Goal: Task Accomplishment & Management: Complete application form

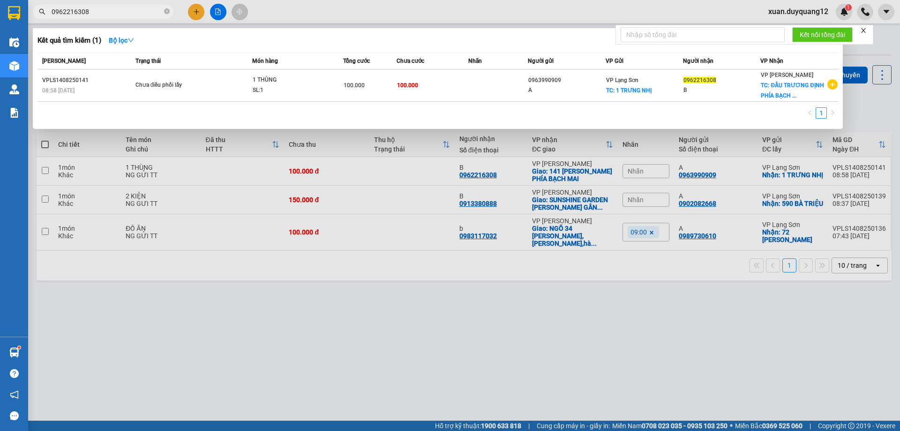
click at [109, 15] on input "0962216308" at bounding box center [107, 12] width 111 height 10
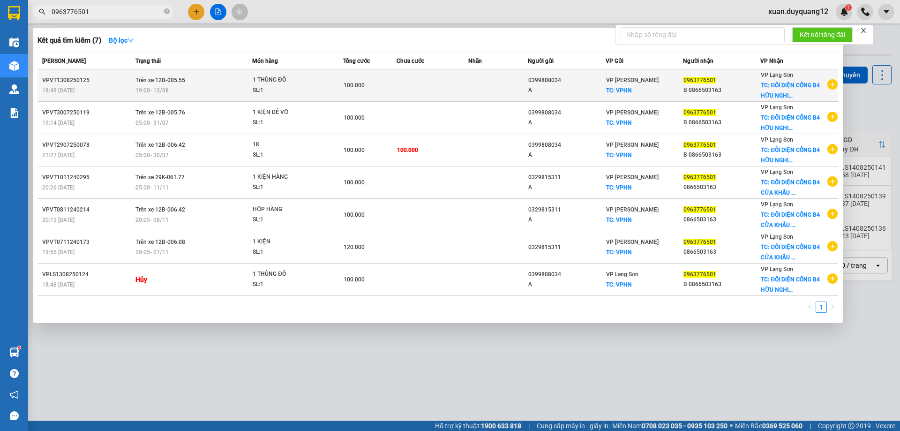
type input "0963776501"
click at [194, 89] on div "19:00 [DATE]" at bounding box center [193, 90] width 117 height 10
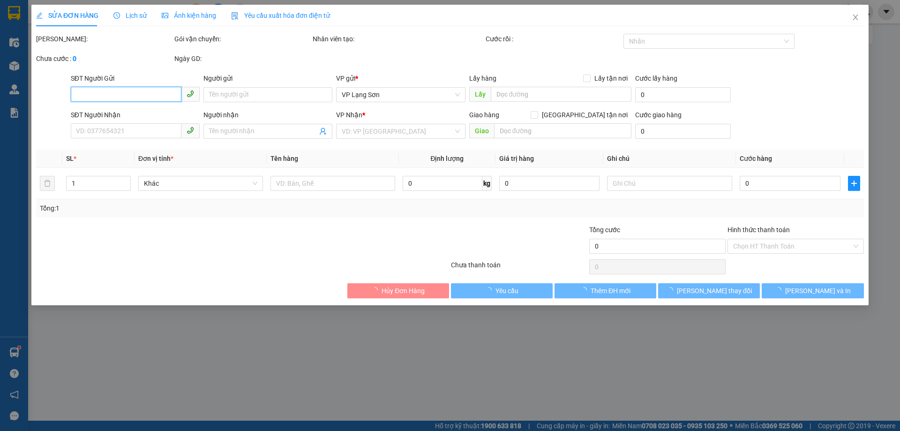
type input "0399808034"
type input "A"
checkbox input "true"
type input "VPHN"
type input "0963776501"
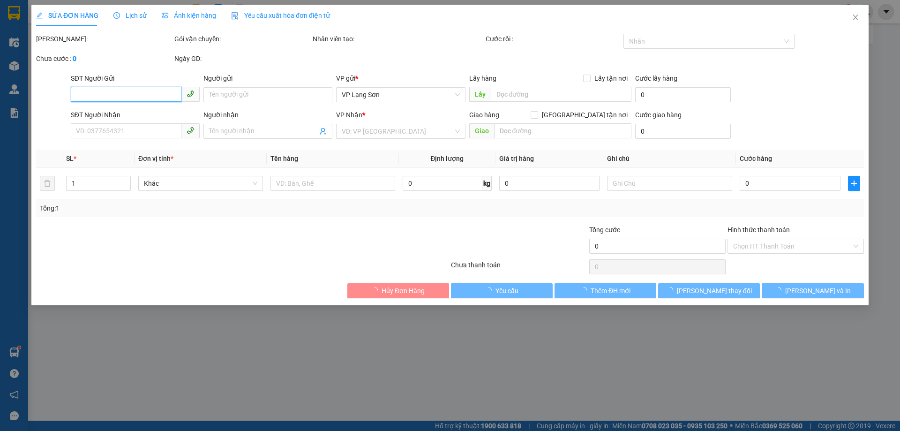
type input "B 0866503163"
checkbox input "true"
type input "ĐỐI DIỆN CỔNG B4 HỮU NGHI"
type input "100.000"
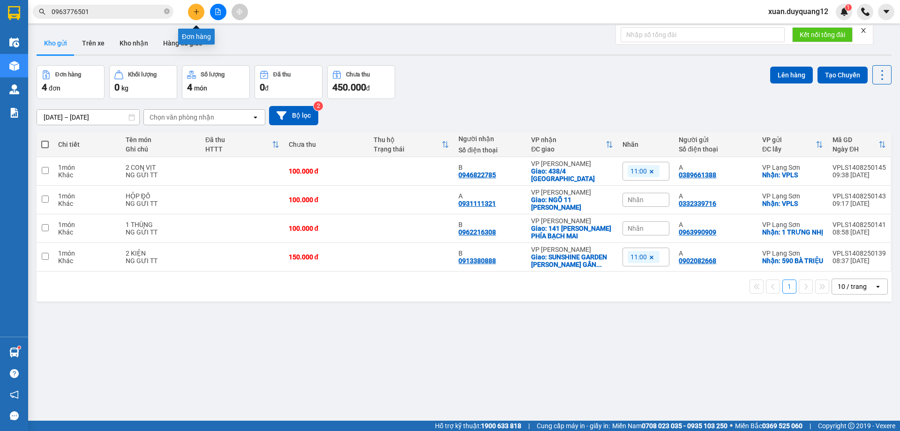
click at [195, 16] on button at bounding box center [196, 12] width 16 height 16
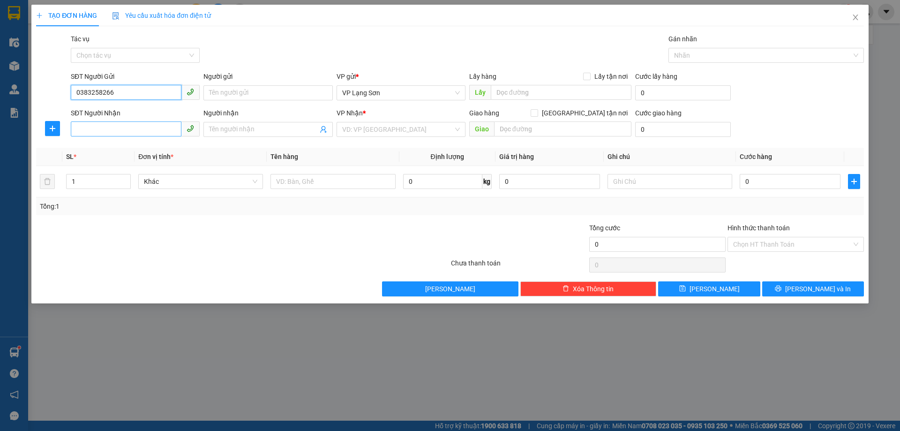
type input "0383258266"
click at [134, 127] on input "SĐT Người Nhận" at bounding box center [126, 128] width 111 height 15
type input "0976517195"
click at [427, 127] on input "search" at bounding box center [397, 129] width 111 height 14
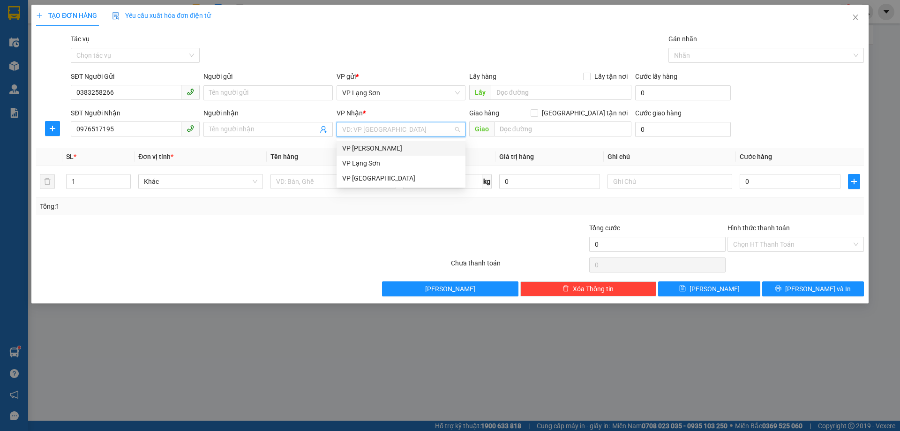
click at [410, 150] on div "VP [PERSON_NAME]" at bounding box center [401, 148] width 118 height 10
click at [598, 76] on span "Lấy tận nơi" at bounding box center [610, 76] width 41 height 10
click at [589, 76] on input "Lấy tận nơi" at bounding box center [586, 76] width 7 height 7
checkbox input "true"
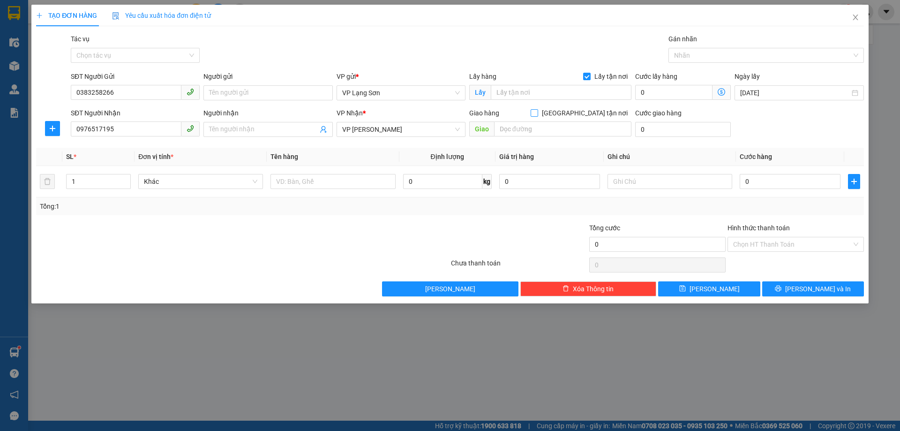
drag, startPoint x: 599, startPoint y: 109, endPoint x: 592, endPoint y: 113, distance: 8.4
click at [599, 109] on span "[GEOGRAPHIC_DATA] tận nơi" at bounding box center [584, 113] width 93 height 10
click at [537, 109] on input "[GEOGRAPHIC_DATA] tận nơi" at bounding box center [533, 112] width 7 height 7
checkbox input "true"
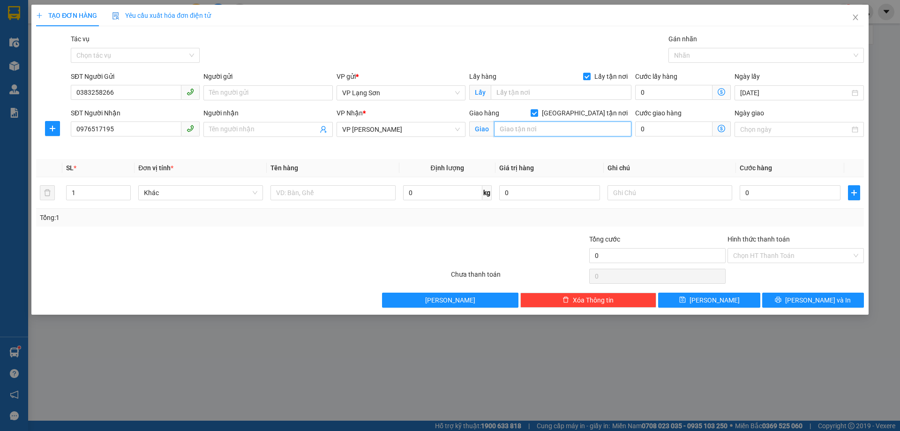
click at [577, 125] on input "text" at bounding box center [562, 128] width 137 height 15
type input "KĐT XALA HĐ"
click at [559, 92] on input "text" at bounding box center [561, 92] width 141 height 15
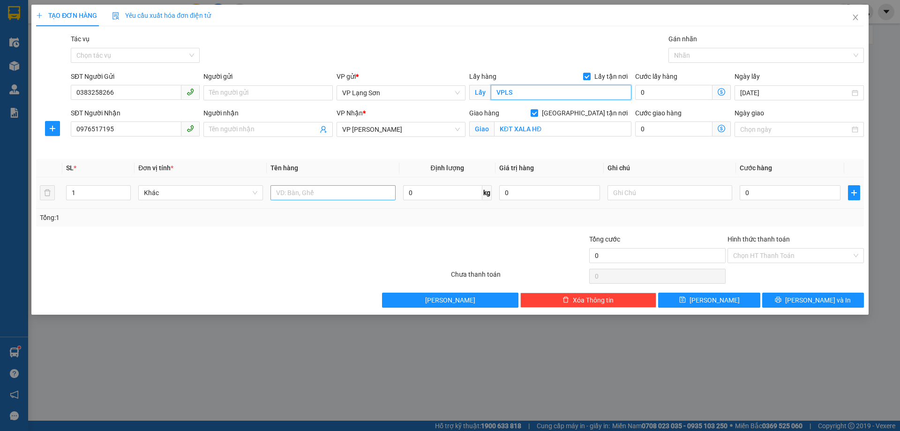
type input "VPLS"
click at [367, 197] on input "text" at bounding box center [332, 192] width 125 height 15
type input "1 KIỆN"
click at [755, 192] on input "0" at bounding box center [789, 192] width 101 height 15
type input "1"
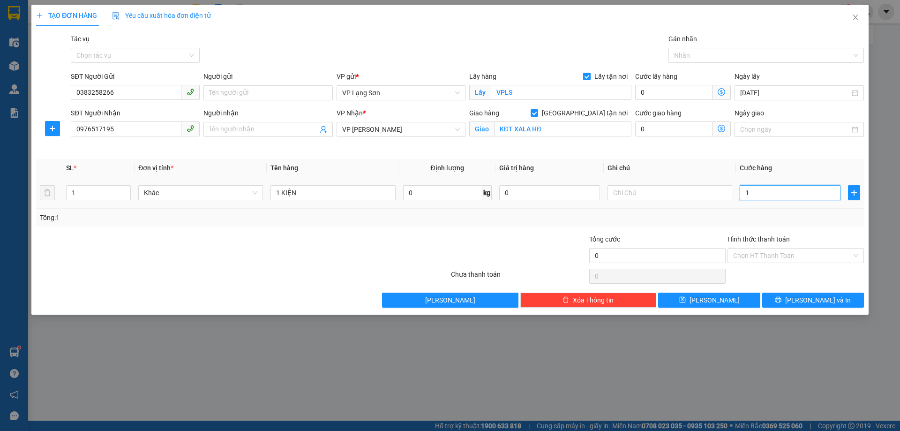
type input "1"
type input "10"
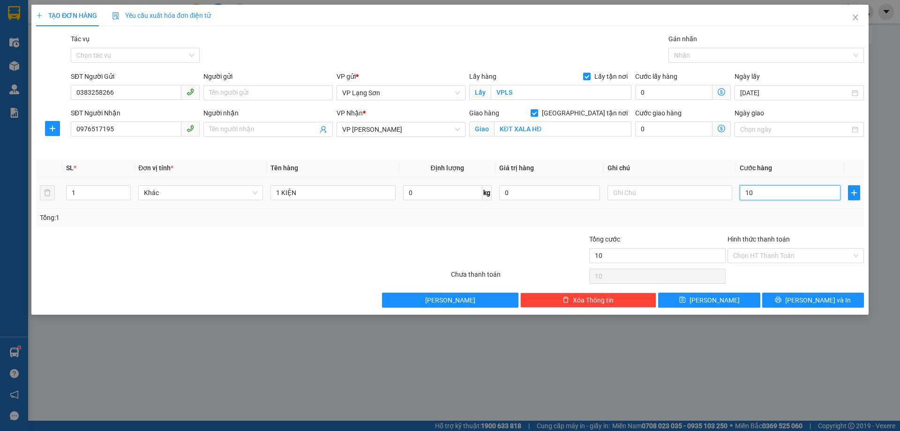
type input "100"
type input "100.000"
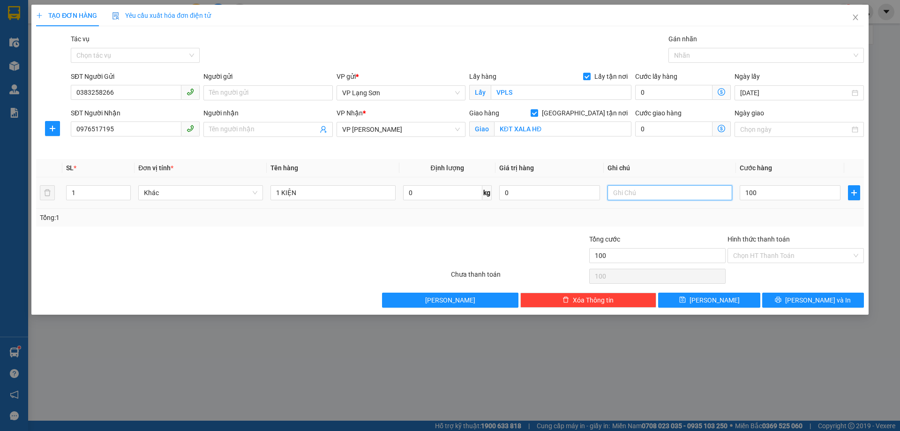
type input "100.000"
click at [655, 195] on input "text" at bounding box center [669, 192] width 125 height 15
type input "NG NHẬN TT"
click at [651, 212] on div "Tổng: 1" at bounding box center [450, 217] width 820 height 10
click at [723, 303] on button "[PERSON_NAME]" at bounding box center [709, 299] width 102 height 15
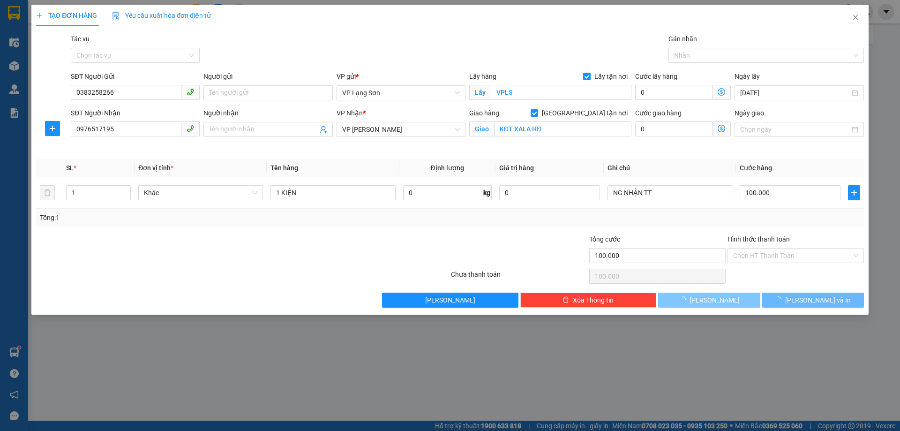
checkbox input "false"
type input "0"
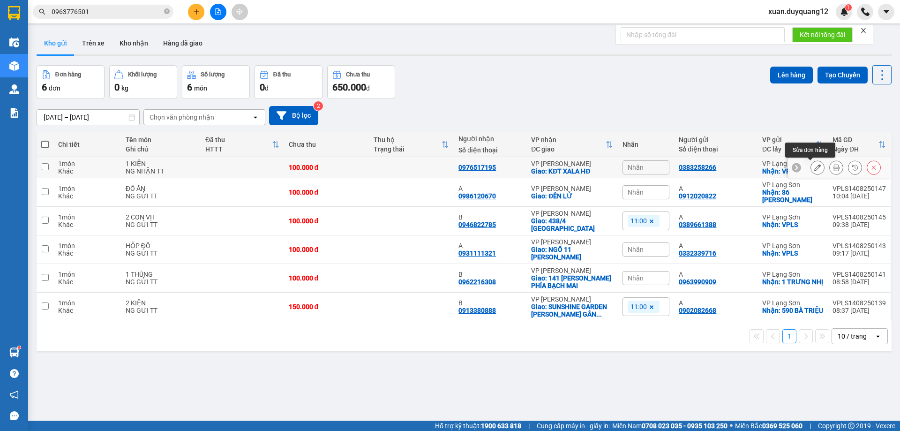
click at [814, 165] on icon at bounding box center [817, 167] width 7 height 7
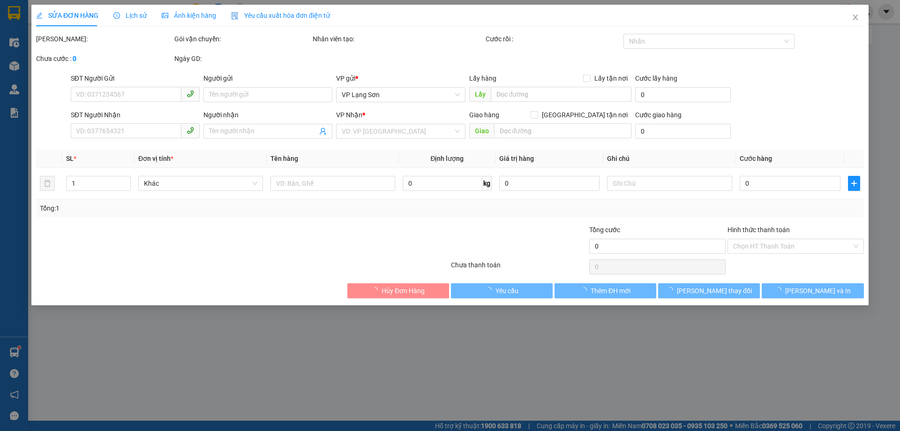
type input "0383258266"
checkbox input "true"
type input "VPLS"
type input "0976517195"
checkbox input "true"
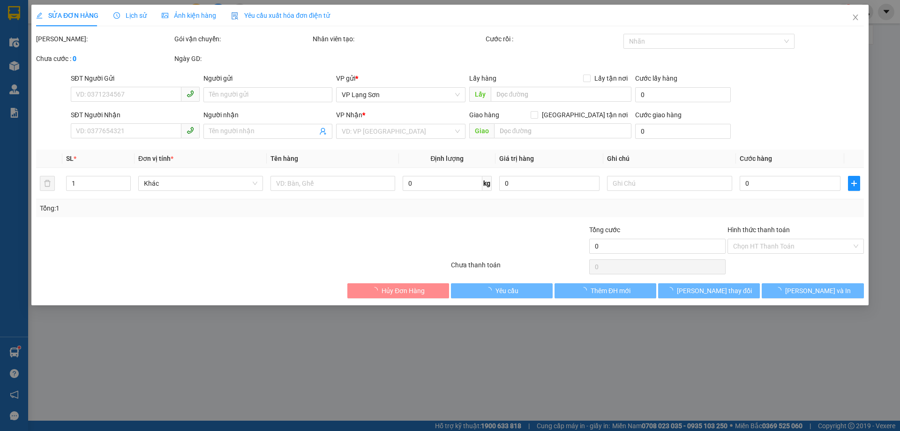
type input "KĐT XALA HĐ"
type input "100.000"
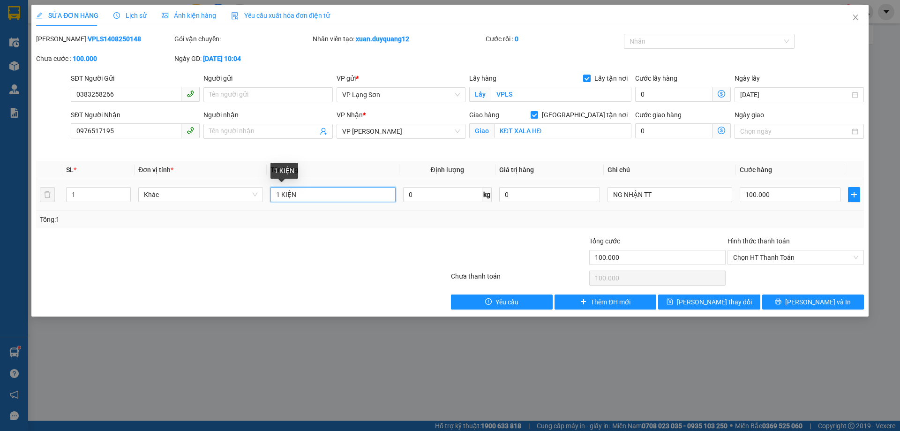
click at [349, 196] on input "1 KIỆN" at bounding box center [332, 194] width 125 height 15
type input "1 KIỆN QAO"
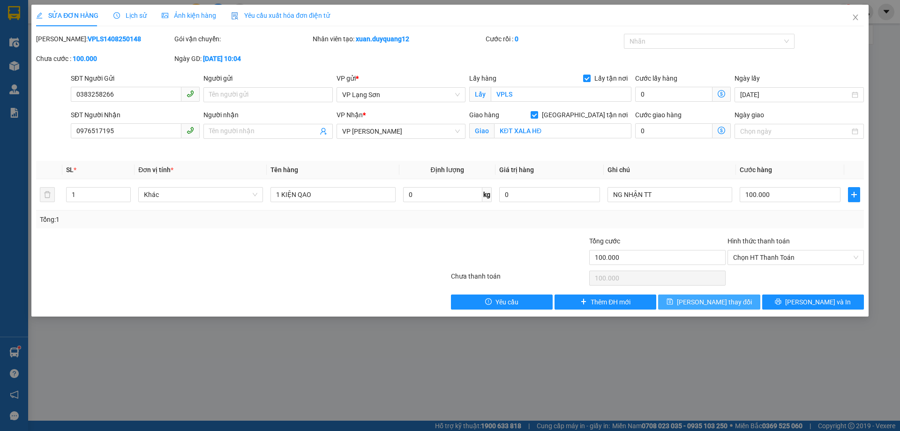
click at [732, 298] on button "[PERSON_NAME] thay đổi" at bounding box center [709, 301] width 102 height 15
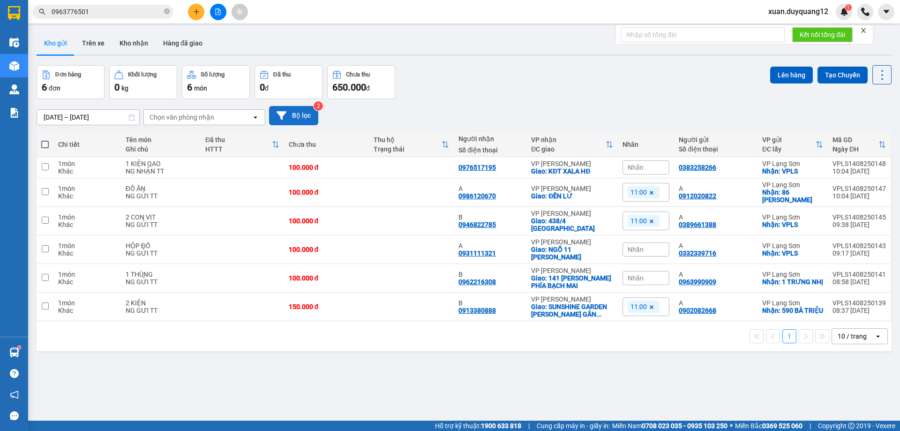
click at [287, 112] on button "Bộ lọc" at bounding box center [293, 115] width 49 height 19
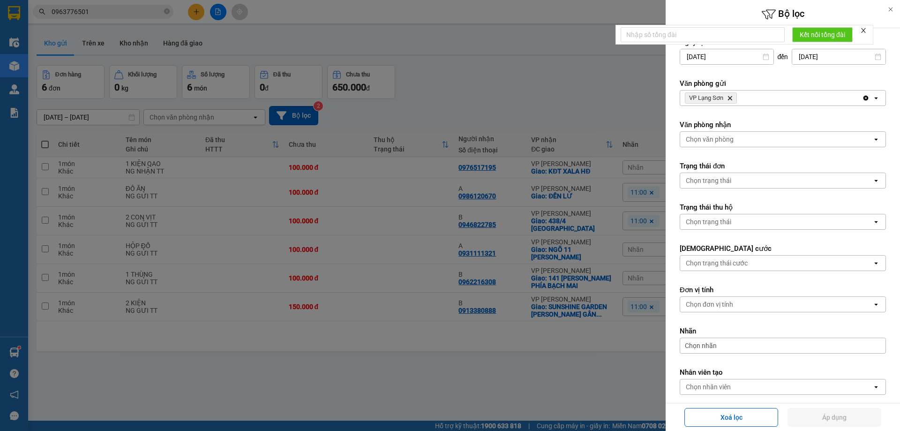
click at [731, 97] on icon "VP Lạng Sơn, close by backspace" at bounding box center [730, 98] width 4 height 4
click at [731, 97] on div "Chọn văn phòng" at bounding box center [710, 97] width 48 height 9
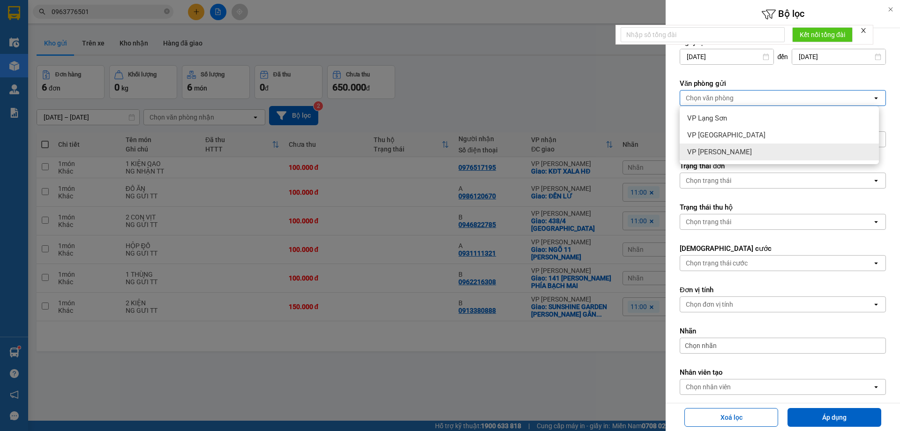
click at [724, 149] on span "VP [PERSON_NAME]" at bounding box center [719, 151] width 65 height 9
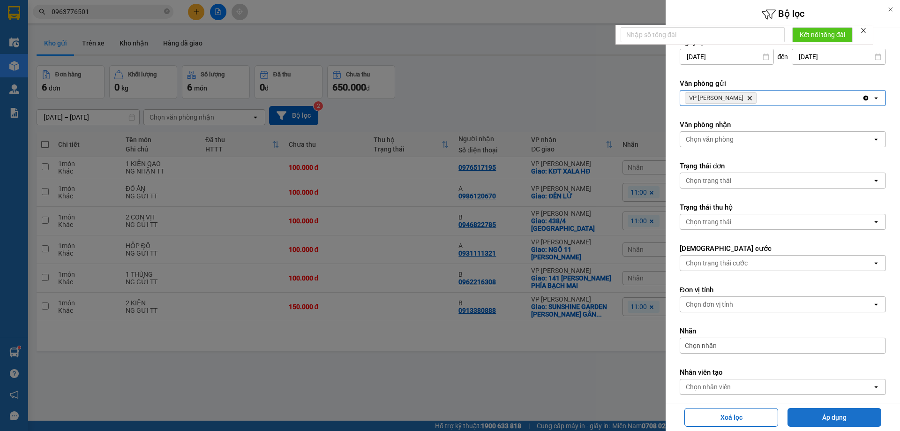
click at [848, 410] on button "Áp dụng" at bounding box center [834, 417] width 94 height 19
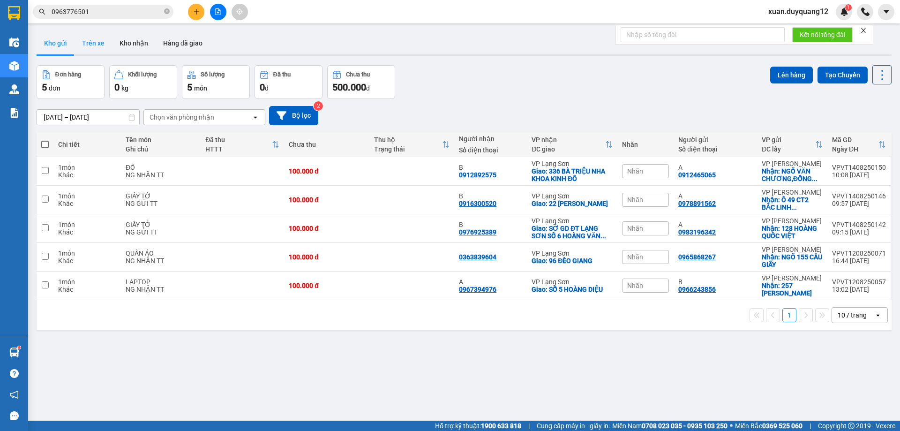
click at [84, 40] on button "Trên xe" at bounding box center [93, 43] width 37 height 22
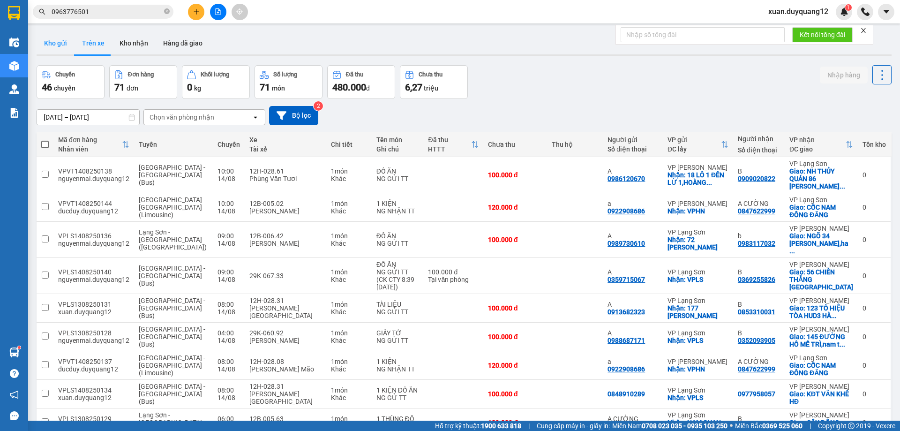
click at [64, 39] on button "Kho gửi" at bounding box center [56, 43] width 38 height 22
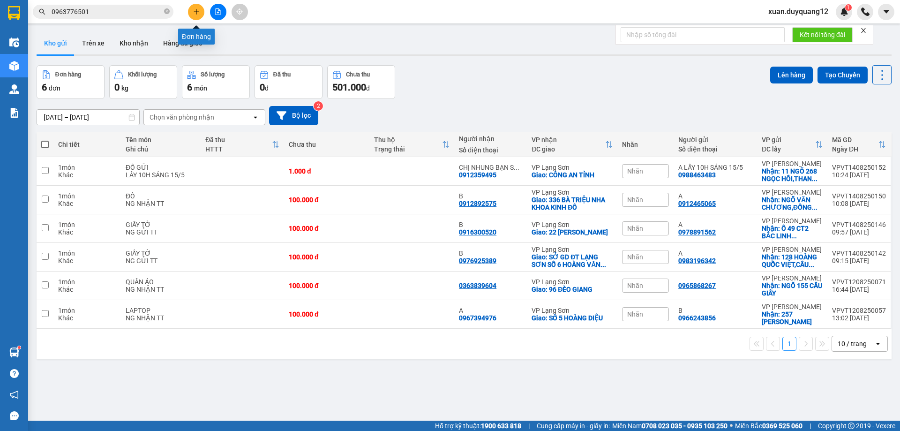
click at [199, 16] on button at bounding box center [196, 12] width 16 height 16
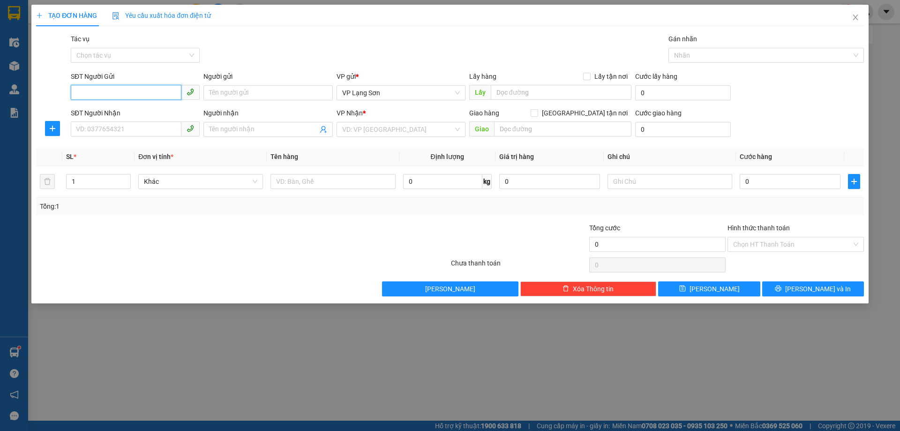
paste input "0902082668"
type input "0902082668"
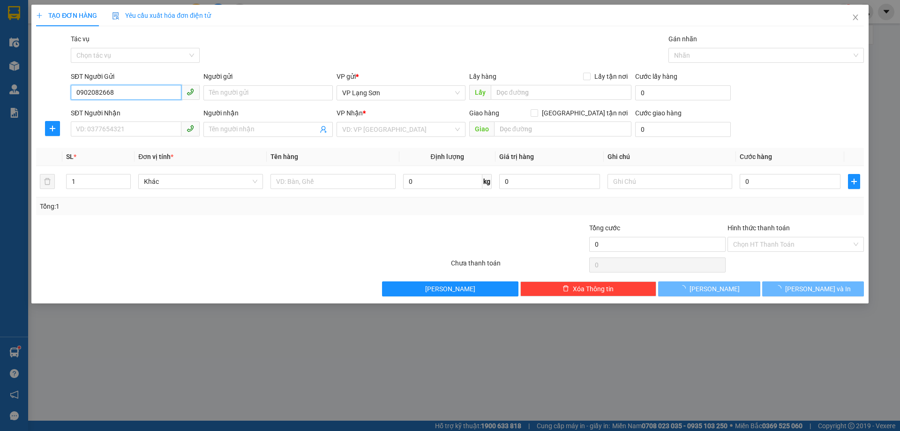
click at [72, 93] on input "0902082668" at bounding box center [126, 92] width 111 height 15
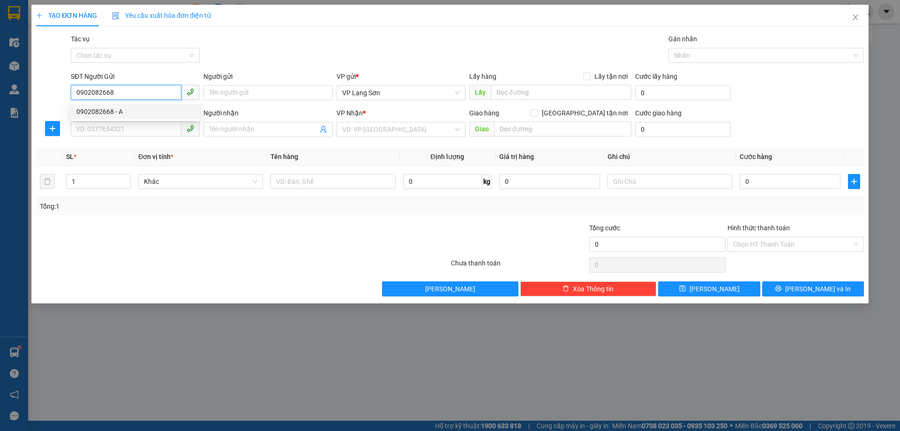
click at [127, 110] on div "0902082668 - A" at bounding box center [135, 111] width 118 height 10
type input "A"
checkbox input "true"
type input "590 BÀ TRIỆU"
type input "0902082668"
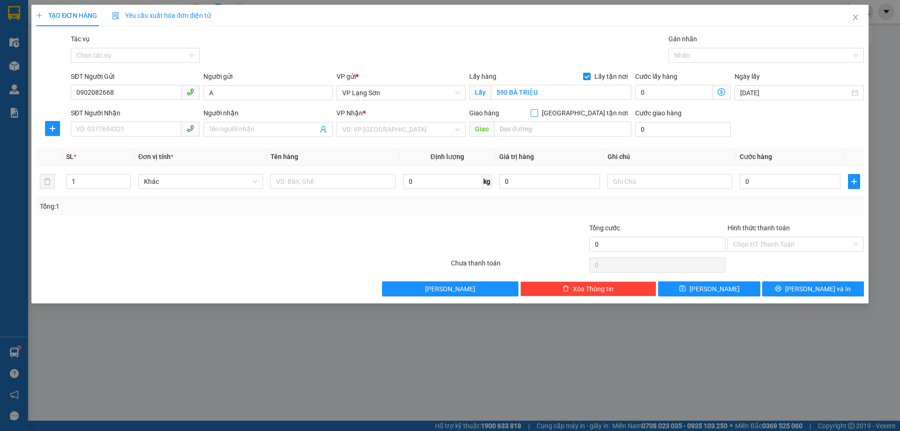
click at [592, 108] on span "[GEOGRAPHIC_DATA] tận nơi" at bounding box center [584, 113] width 93 height 10
click at [537, 109] on input "[GEOGRAPHIC_DATA] tận nơi" at bounding box center [533, 112] width 7 height 7
checkbox input "true"
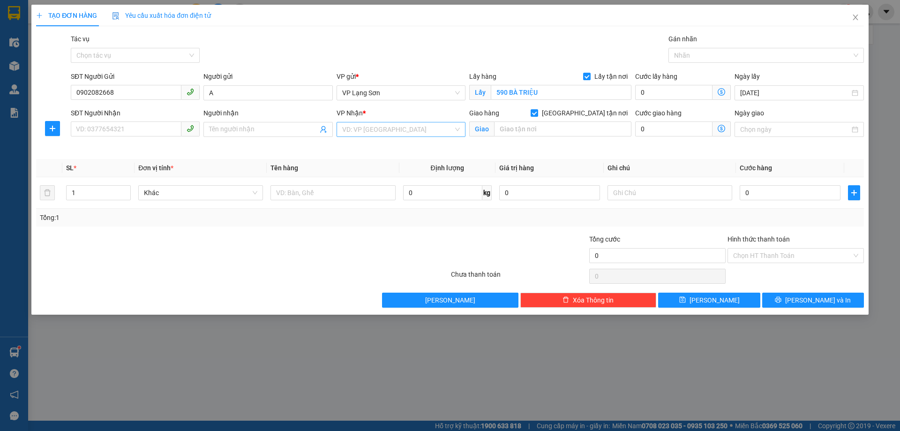
click at [416, 130] on input "search" at bounding box center [397, 129] width 111 height 14
click at [399, 147] on div "VP [PERSON_NAME]" at bounding box center [401, 148] width 118 height 10
click at [109, 140] on div "SĐT Người Nhận VD: 0377654321" at bounding box center [135, 124] width 129 height 33
click at [111, 131] on input "SĐT Người Nhận" at bounding box center [126, 128] width 111 height 15
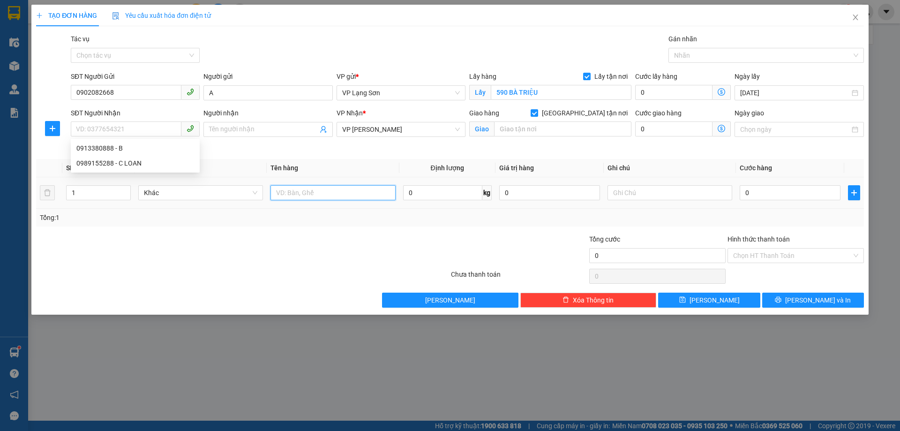
click at [318, 194] on input "text" at bounding box center [332, 192] width 125 height 15
type input "GIẤY TỜ"
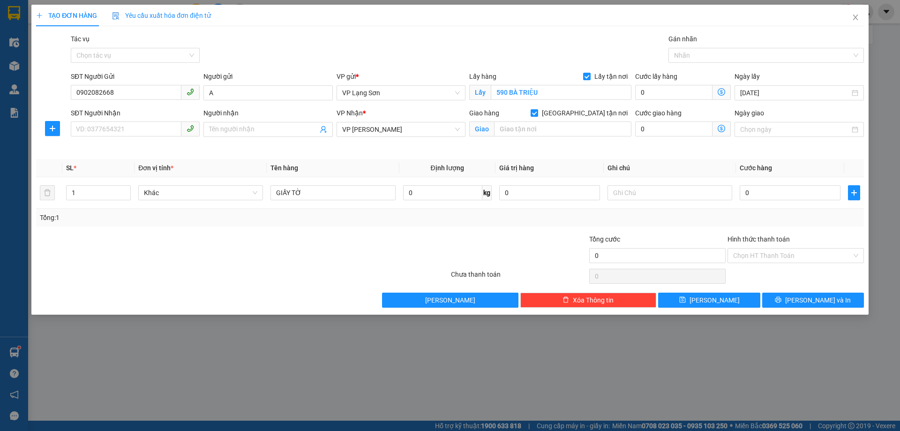
click at [393, 225] on div "Tổng: 1" at bounding box center [450, 218] width 828 height 18
click at [776, 198] on input "0" at bounding box center [789, 192] width 101 height 15
type input "1"
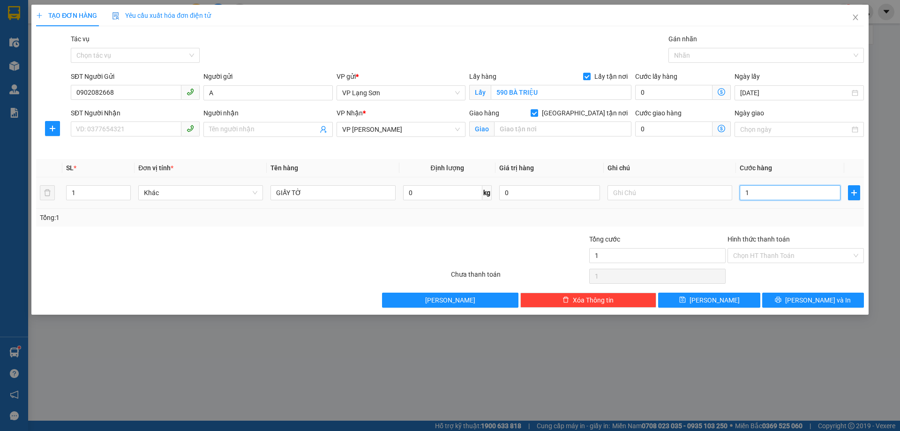
type input "10"
type input "100"
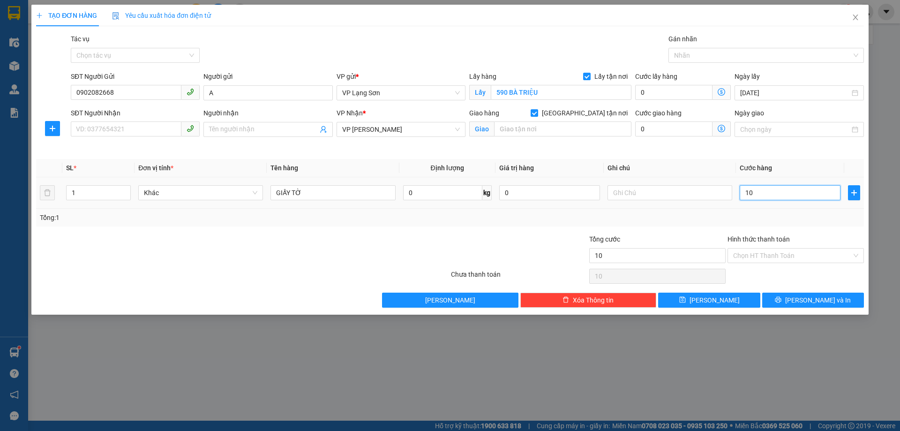
type input "100"
type input "100.000"
click at [323, 235] on div at bounding box center [381, 250] width 138 height 33
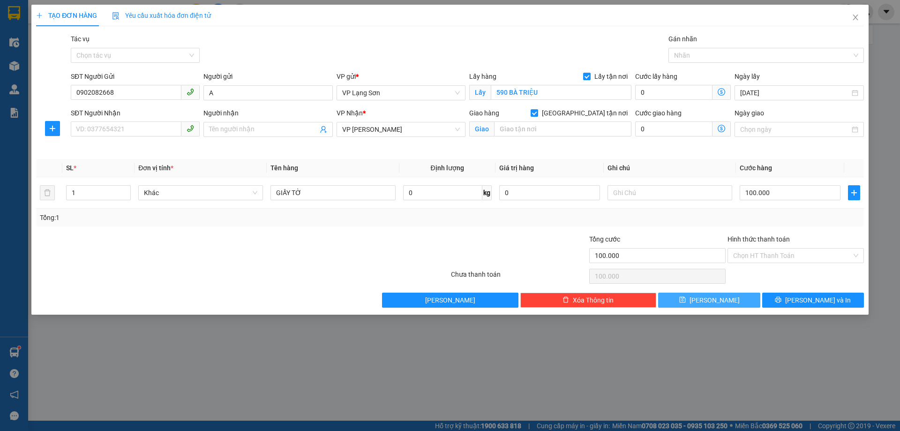
click at [685, 302] on icon "save" at bounding box center [682, 300] width 6 height 6
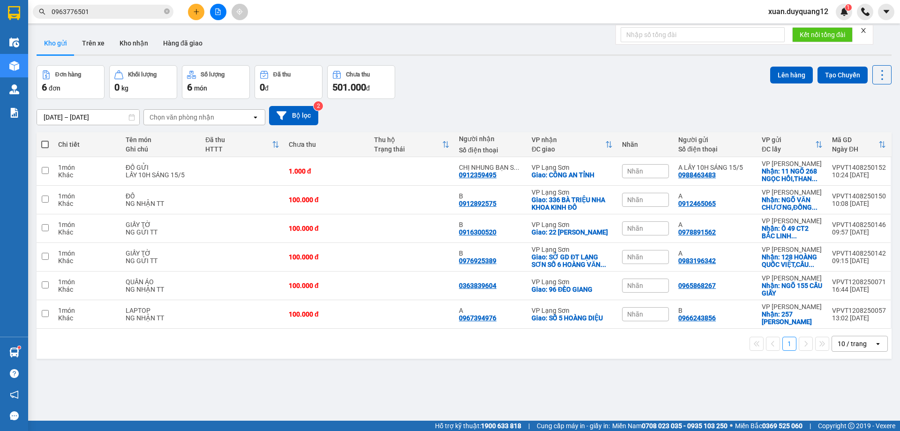
click at [194, 12] on icon "plus" at bounding box center [196, 11] width 7 height 7
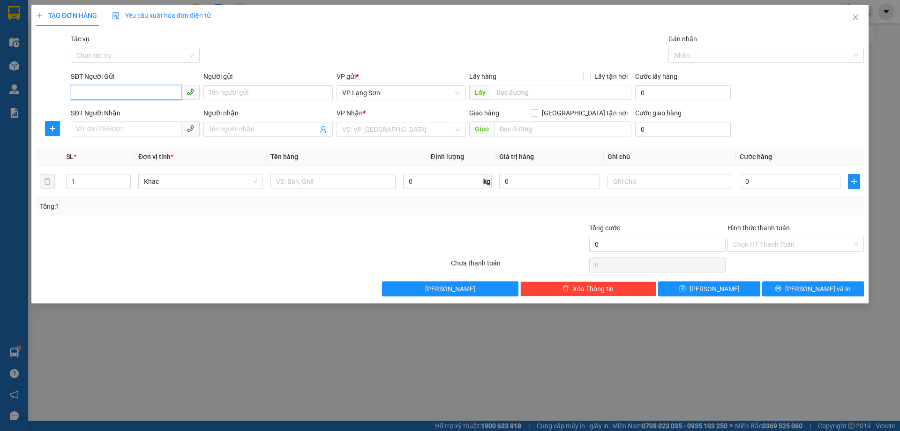
click at [134, 96] on input "SĐT Người Gửi" at bounding box center [126, 92] width 111 height 15
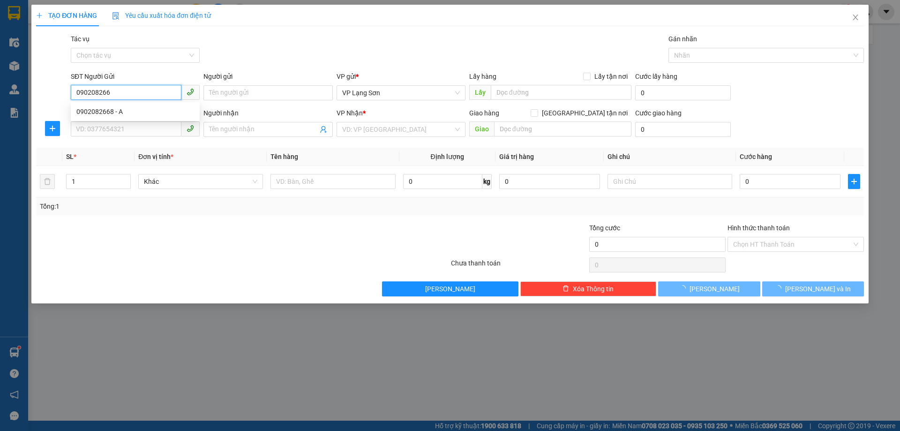
type input "0902082668"
click at [127, 113] on div "0902082668 - A" at bounding box center [135, 111] width 118 height 10
type input "A"
checkbox input "true"
type input "590 BÀ TRIỆU"
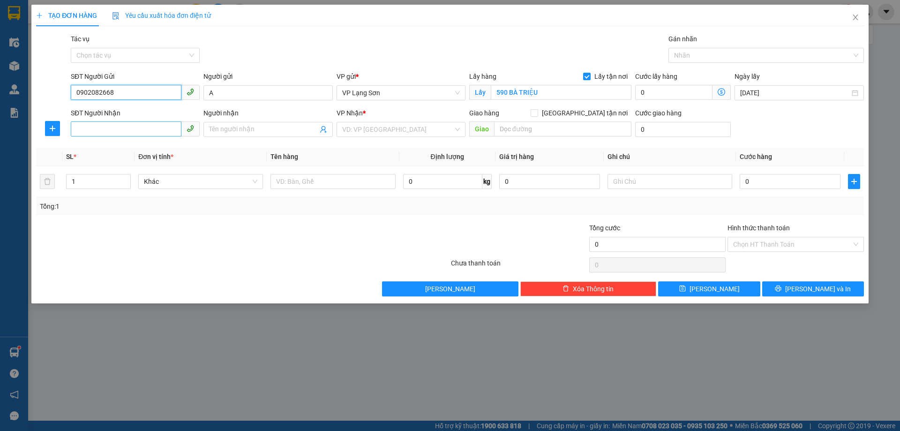
type input "0902082668"
click at [131, 133] on input "SĐT Người Nhận" at bounding box center [126, 128] width 111 height 15
type input "0919381366"
click at [389, 130] on input "search" at bounding box center [397, 129] width 111 height 14
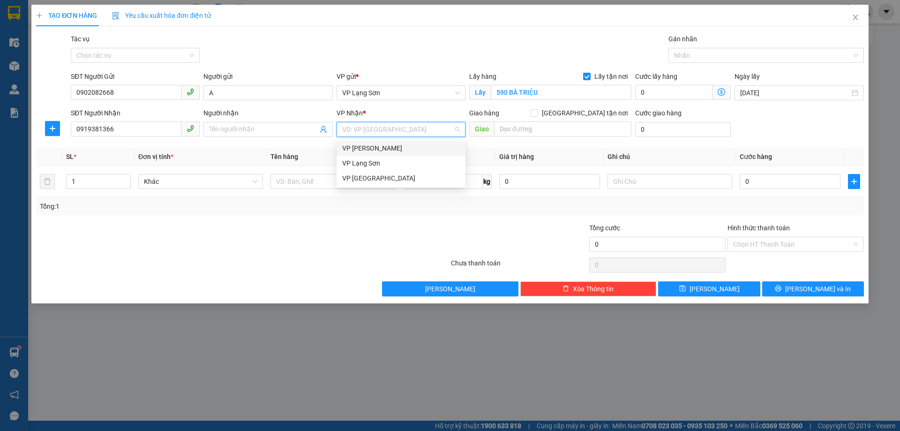
click at [387, 149] on div "VP [PERSON_NAME]" at bounding box center [401, 148] width 118 height 10
click at [589, 112] on span "[GEOGRAPHIC_DATA] tận nơi" at bounding box center [584, 113] width 93 height 10
click at [537, 112] on input "[GEOGRAPHIC_DATA] tận nơi" at bounding box center [533, 112] width 7 height 7
checkbox input "true"
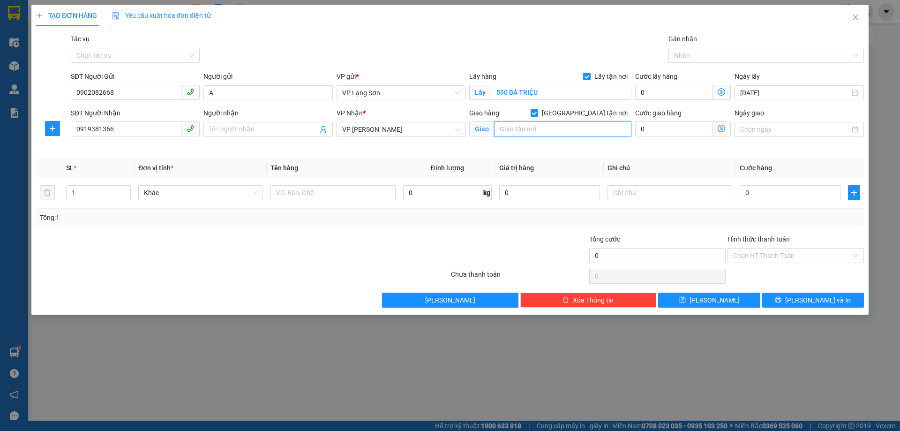
click at [589, 129] on input "text" at bounding box center [562, 128] width 137 height 15
type input "44 [PERSON_NAME]"
click at [347, 188] on input "text" at bounding box center [332, 192] width 125 height 15
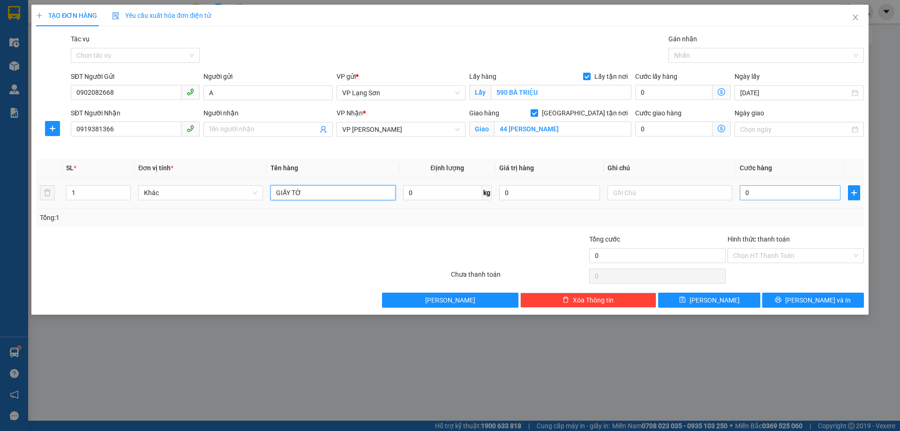
type input "GIẤY TỜ"
click at [792, 188] on input "0" at bounding box center [789, 192] width 101 height 15
type input "1"
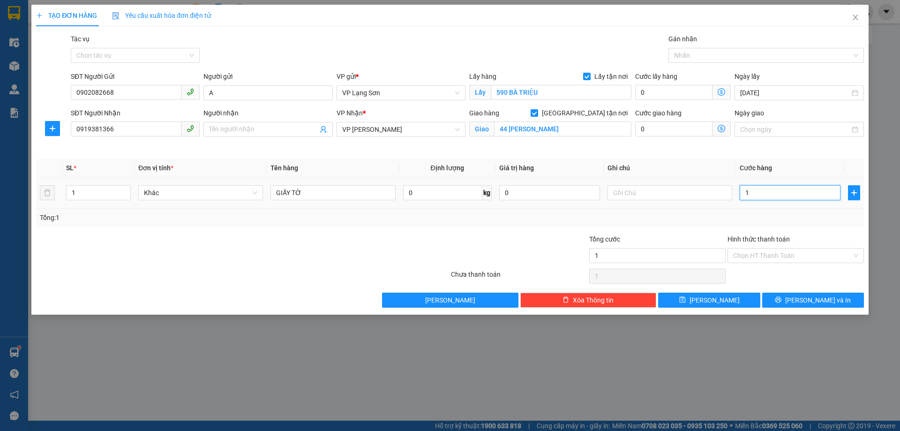
type input "10"
type input "100"
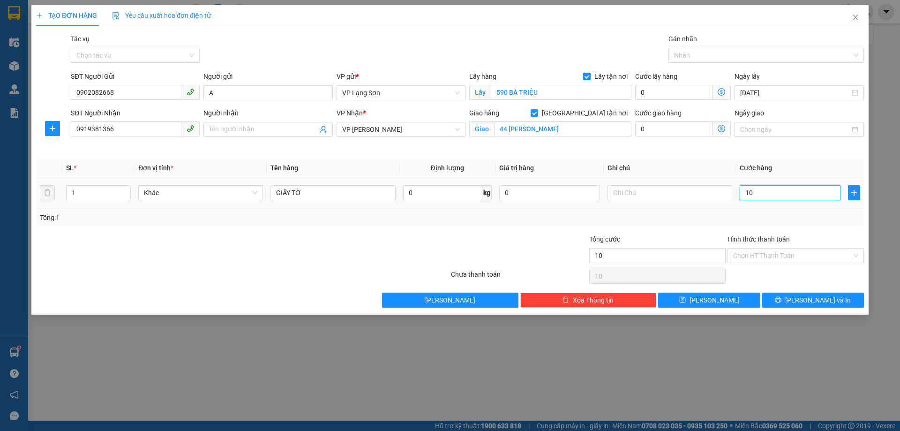
type input "100"
click at [694, 198] on input "text" at bounding box center [669, 192] width 125 height 15
type input "100.000"
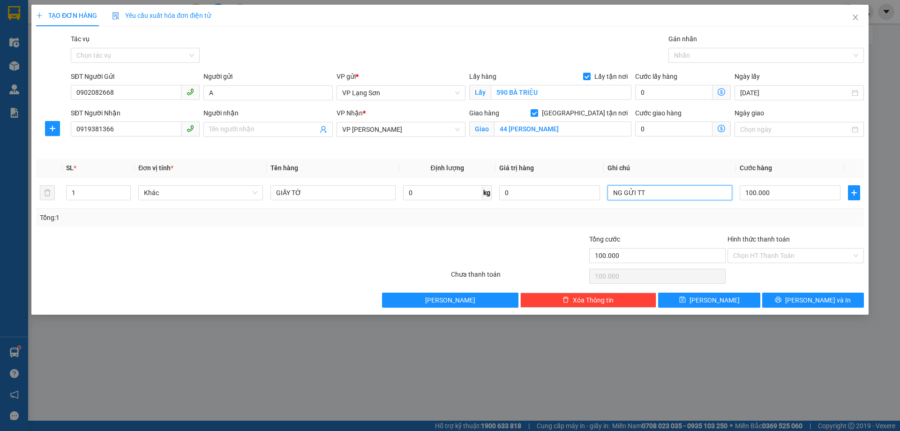
type input "NG GỬI TT"
click at [669, 221] on div "Tổng: 1" at bounding box center [450, 217] width 820 height 10
click at [710, 296] on span "[PERSON_NAME]" at bounding box center [714, 300] width 50 height 10
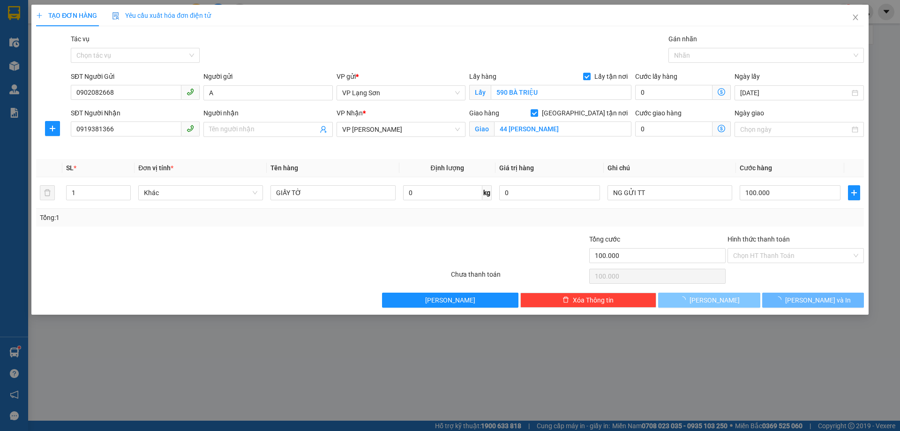
checkbox input "false"
type input "0"
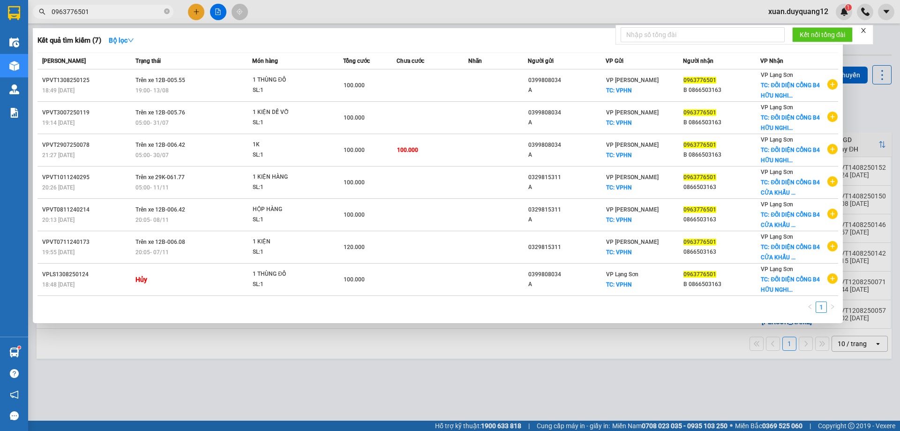
click at [118, 12] on input "0963776501" at bounding box center [107, 12] width 111 height 10
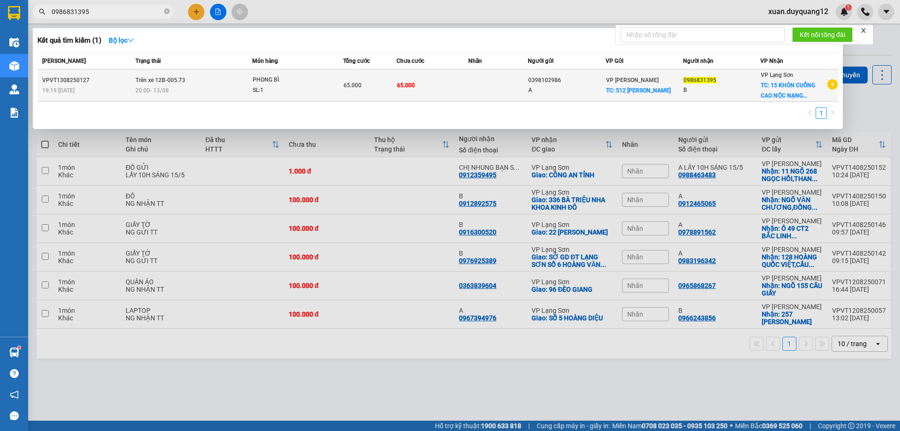
type input "0986831395"
click at [316, 86] on div "SL: 1" at bounding box center [288, 90] width 70 height 10
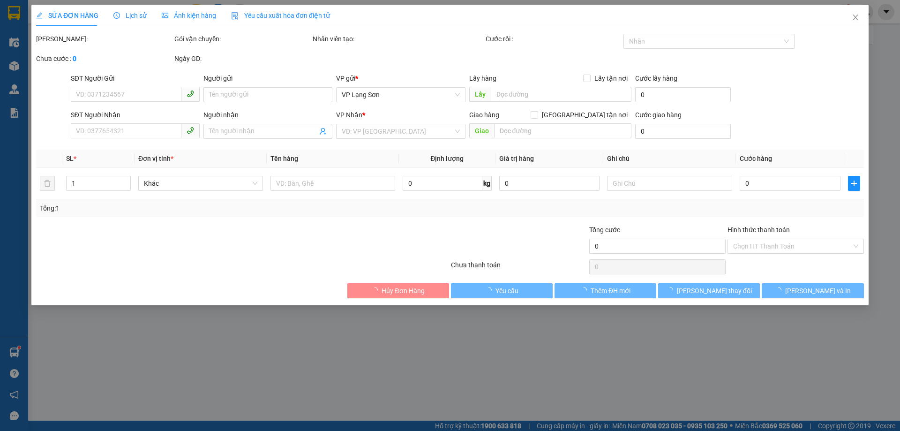
type input "0398102986"
type input "A"
checkbox input "true"
type input "512 MINH KHAI"
type input "0986831395"
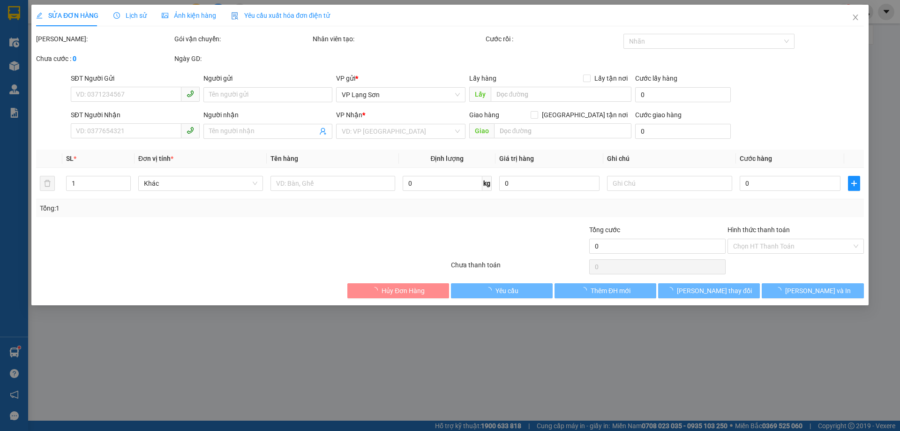
type input "B"
checkbox input "true"
type input "15 KHỎN CUỔNG CAO NỘC NẠNG SƠN"
type input "65.000"
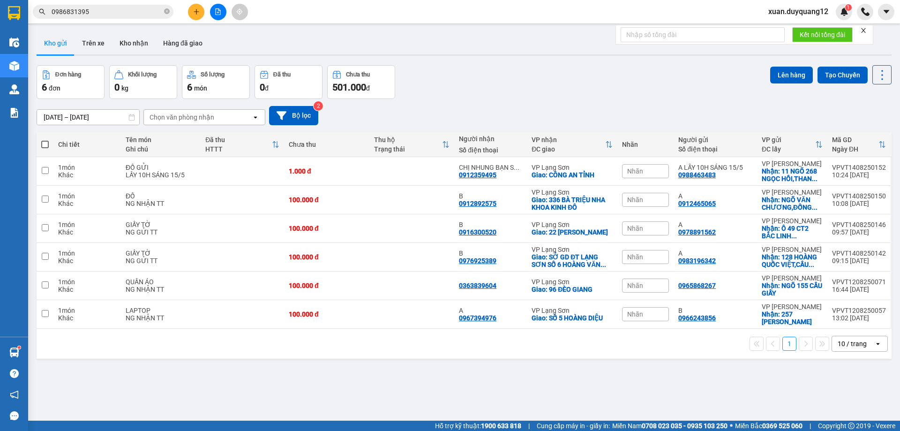
click at [120, 12] on input "0986831395" at bounding box center [107, 12] width 111 height 10
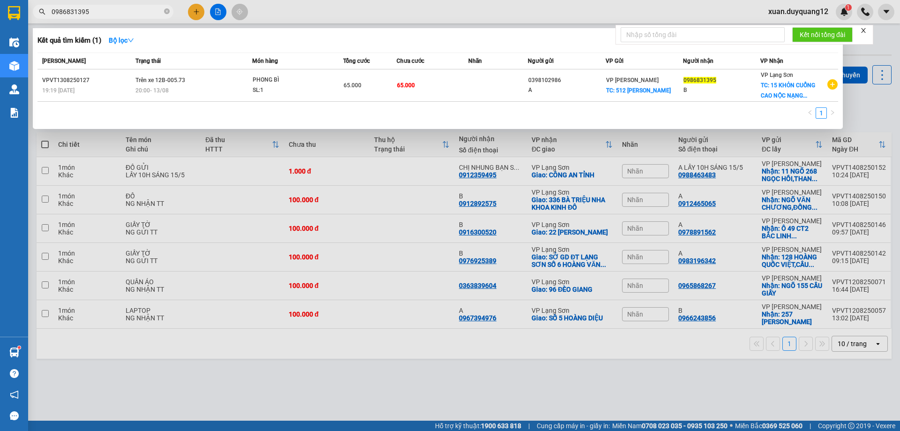
click at [120, 12] on input "0986831395" at bounding box center [107, 12] width 111 height 10
paste input "3196342"
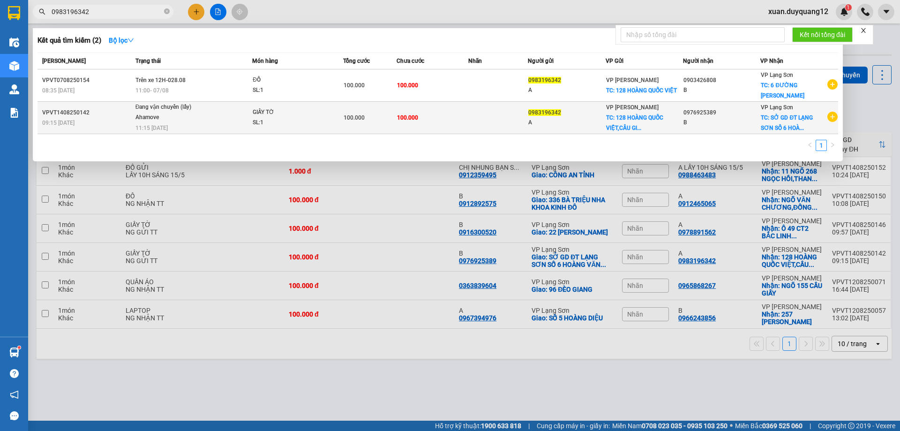
type input "0983196342"
click at [120, 129] on td "VPVT1408250142 09:15 [DATE]" at bounding box center [85, 118] width 96 height 32
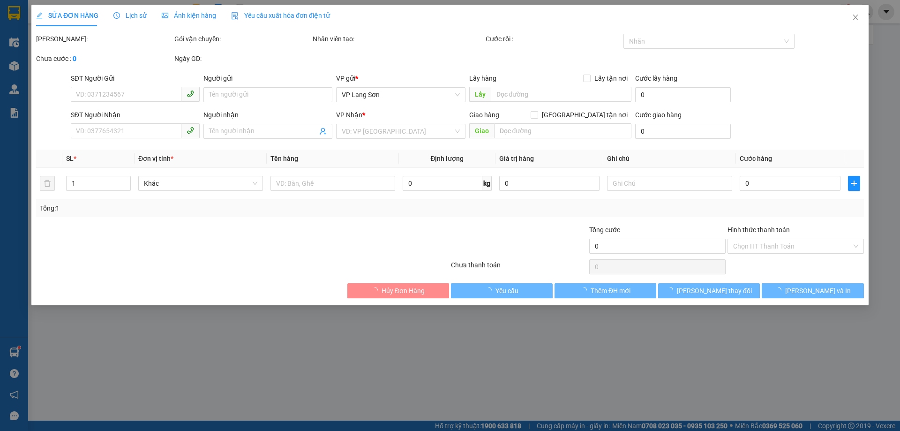
type input "0983196342"
type input "A"
checkbox input "true"
type input "128 HOÀNG QUỐC VIỆT,[GEOGRAPHIC_DATA],[GEOGRAPHIC_DATA]"
type input "0976925389"
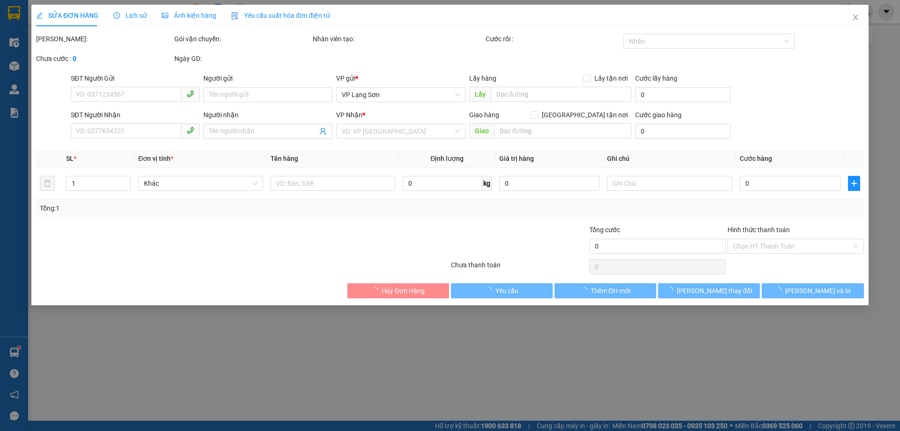
type input "B"
checkbox input "true"
type input "SỞ GD ĐT LẠNG SƠN SỐ 6 [PERSON_NAME]"
type input "100.000"
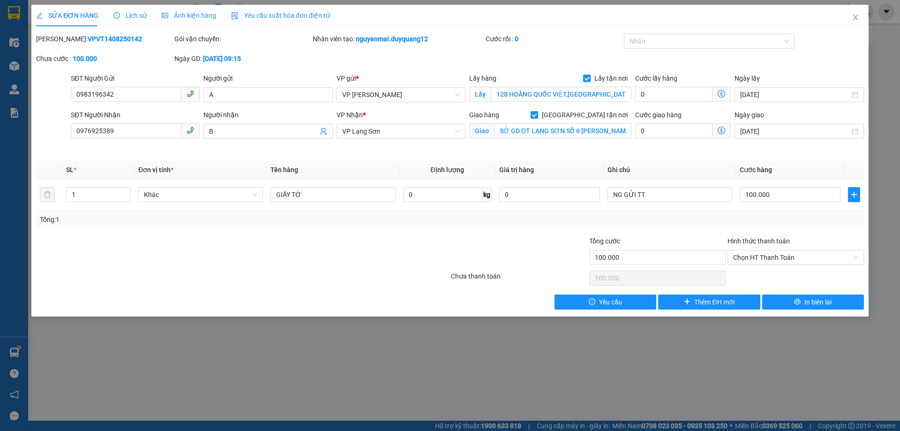
click at [137, 20] on div "Lịch sử" at bounding box center [129, 15] width 33 height 10
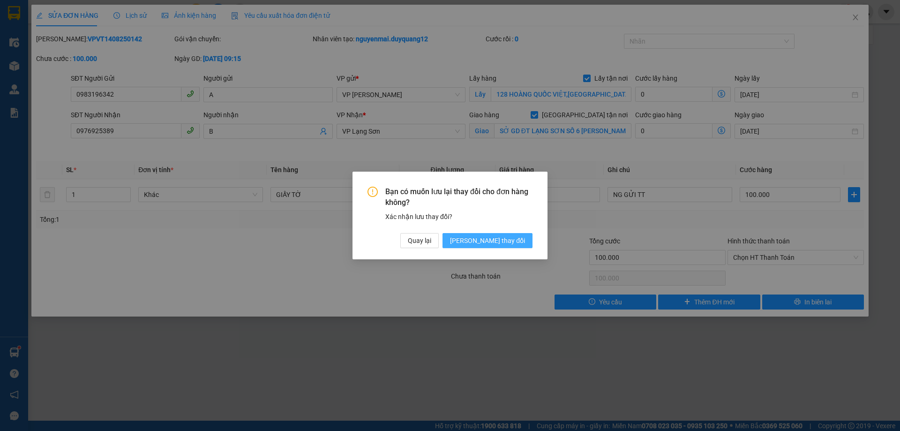
click at [506, 241] on span "[PERSON_NAME] thay đổi" at bounding box center [487, 240] width 75 height 10
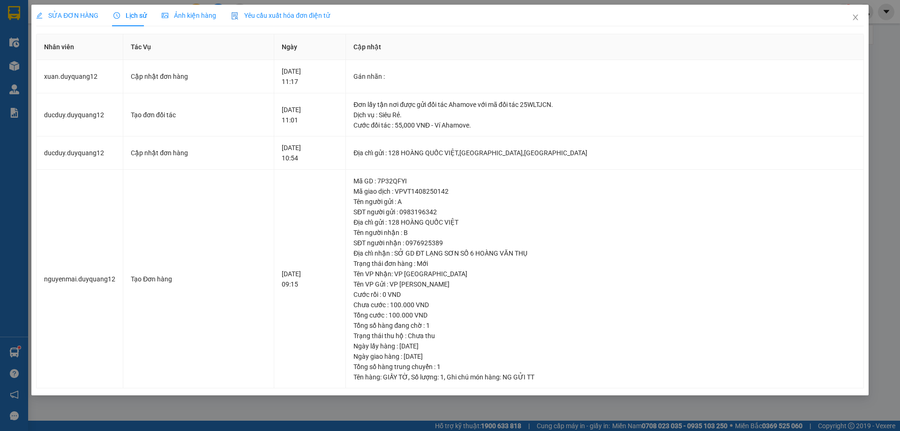
click at [64, 20] on div "SỬA ĐƠN HÀNG" at bounding box center [67, 15] width 62 height 10
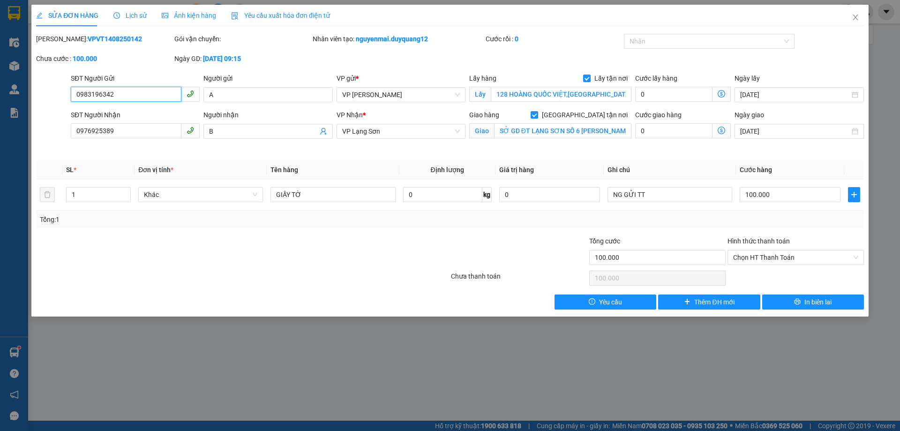
drag, startPoint x: 129, startPoint y: 98, endPoint x: 46, endPoint y: 101, distance: 83.0
click at [46, 101] on div "SĐT Người Gửi 0983196342 0983196342 Người gửi A VP gửi * VP [PERSON_NAME] Lấy h…" at bounding box center [449, 89] width 829 height 33
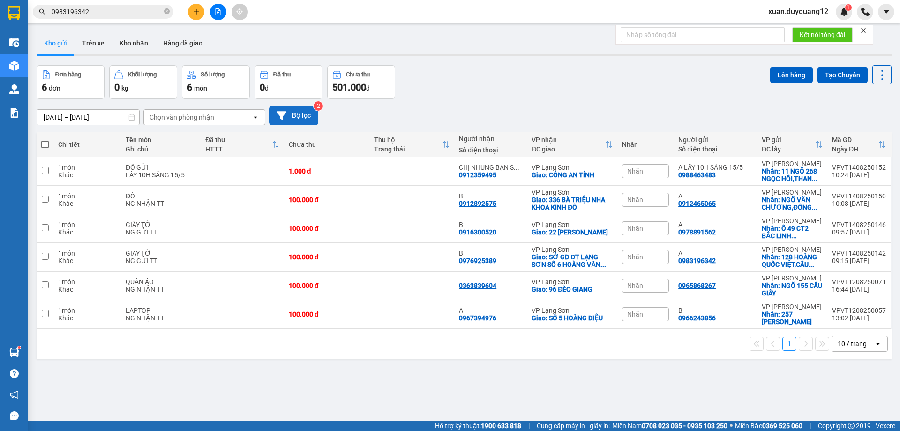
click at [290, 107] on button "Bộ lọc" at bounding box center [293, 115] width 49 height 19
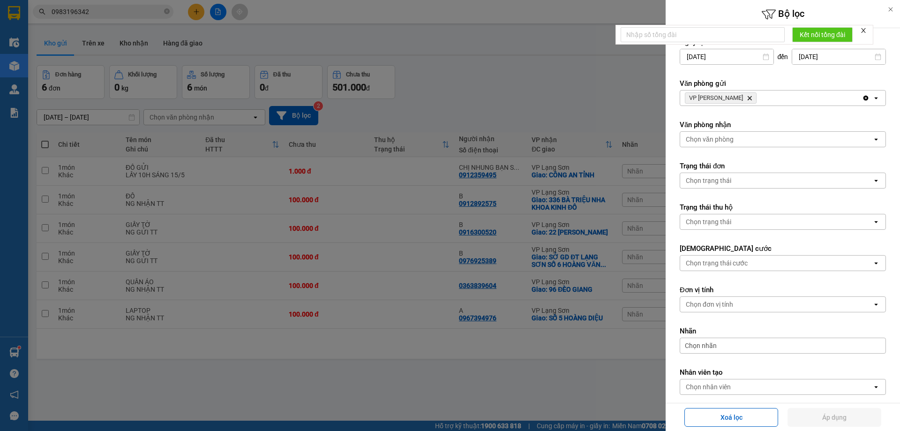
click at [727, 98] on span "VP [PERSON_NAME]" at bounding box center [721, 97] width 72 height 11
click at [747, 98] on icon "VP Minh Khai, close by backspace" at bounding box center [749, 98] width 4 height 4
click at [731, 98] on div "Chọn văn phòng" at bounding box center [710, 97] width 48 height 9
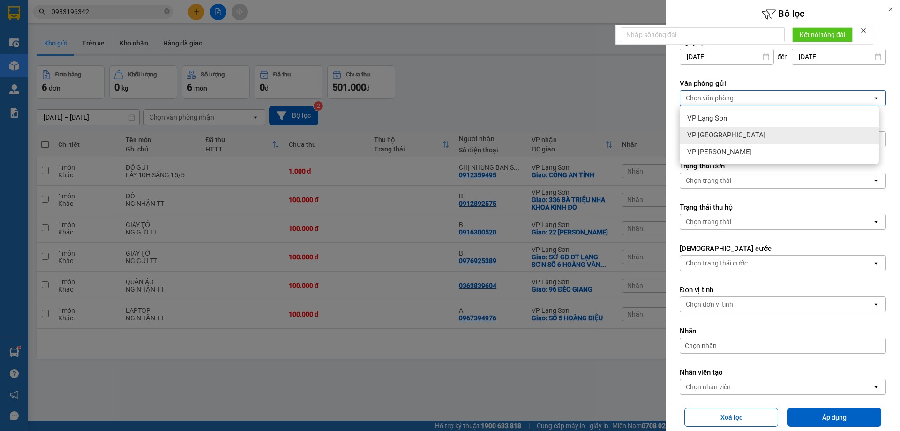
click at [728, 123] on div "VP Lạng Sơn" at bounding box center [778, 118] width 199 height 17
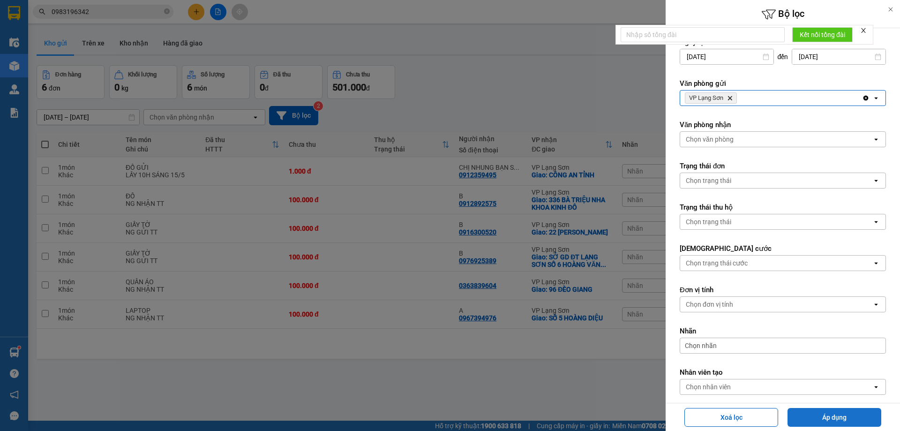
click at [841, 415] on button "Áp dụng" at bounding box center [834, 417] width 94 height 19
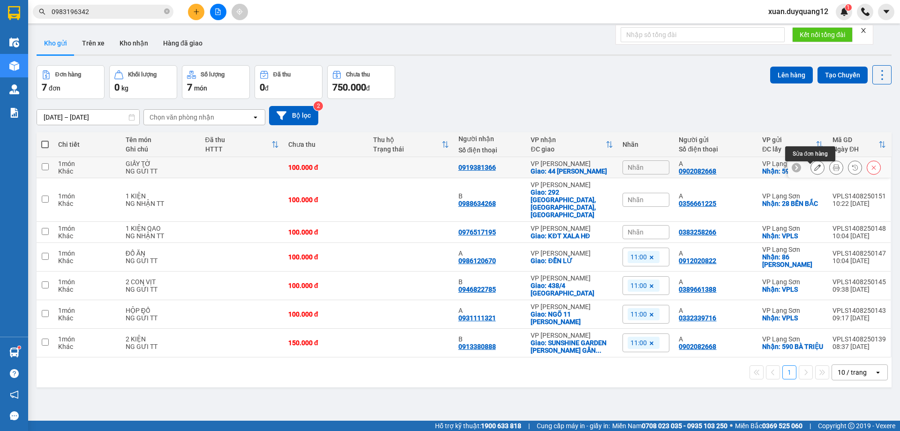
click at [814, 171] on icon at bounding box center [817, 167] width 7 height 7
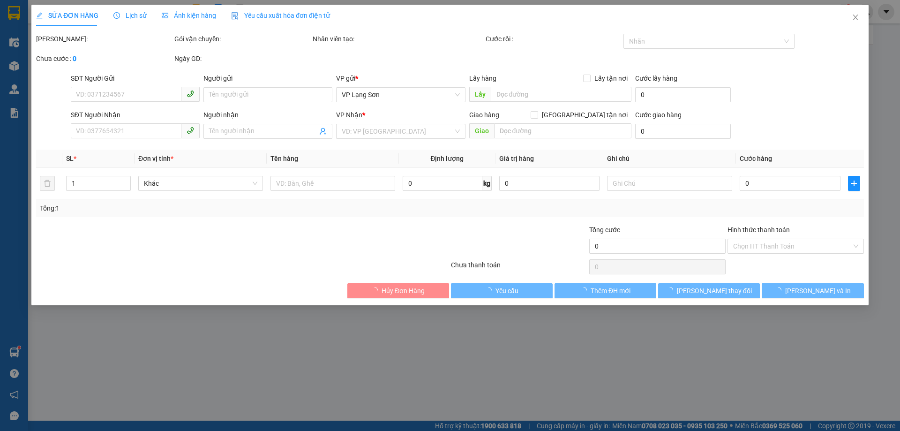
type input "0902082668"
type input "A"
checkbox input "true"
type input "590 BÀ TRIỆU"
type input "0919381366"
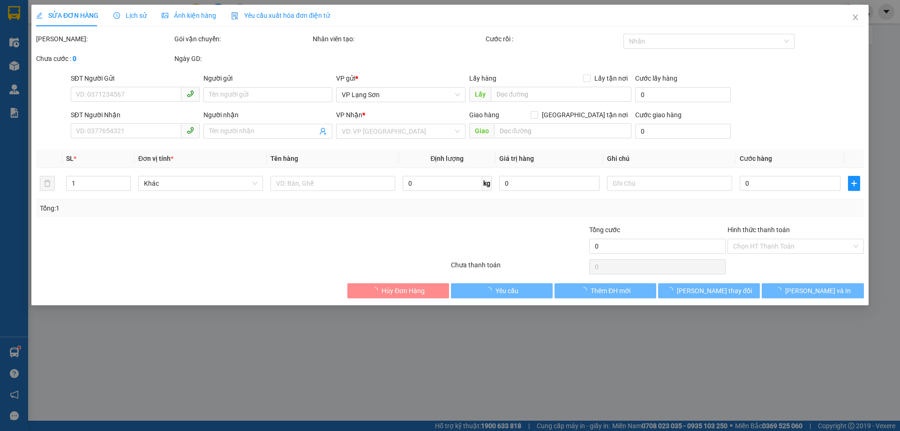
checkbox input "true"
type input "44 [PERSON_NAME]"
type input "100.000"
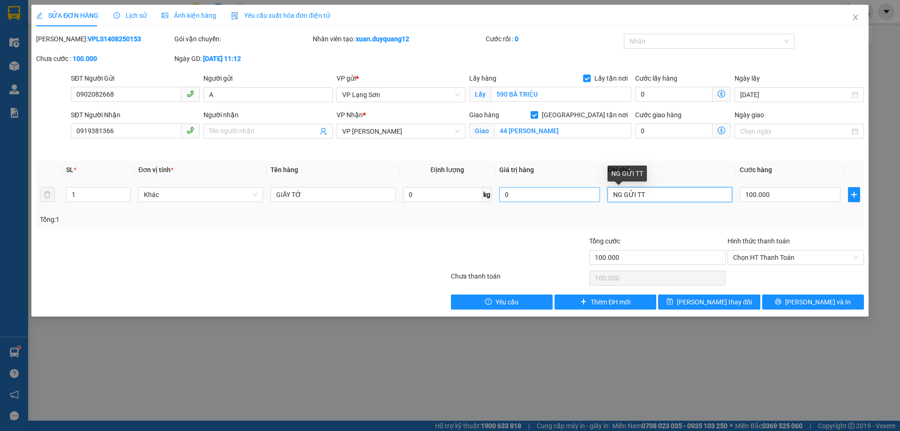
drag, startPoint x: 659, startPoint y: 199, endPoint x: 552, endPoint y: 194, distance: 107.9
click at [552, 194] on tr "1 Khác GIẤY TỜ 0 kg 0 NG GỬI TT 100.000" at bounding box center [450, 194] width 828 height 31
type input "D"
click at [791, 258] on span "Chọn HT Thanh Toán" at bounding box center [795, 257] width 125 height 14
type input "ĐÃ CK TĐ LAN 100K LXE K THU"
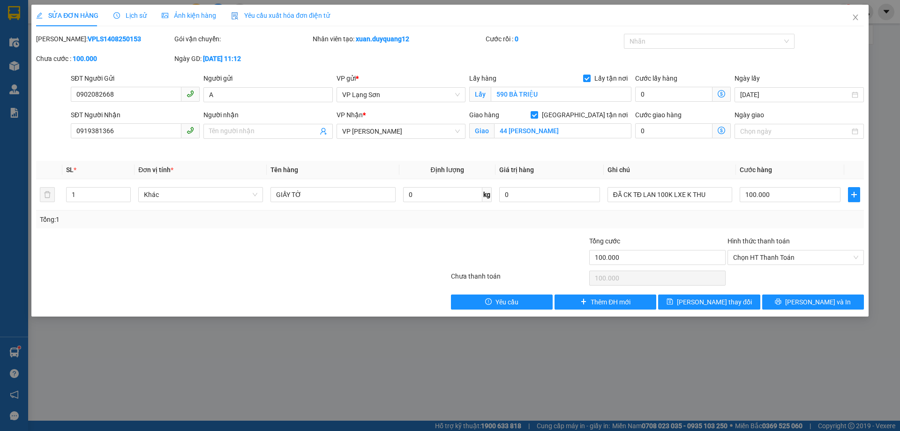
click at [679, 237] on div "Tổng cước" at bounding box center [657, 243] width 136 height 14
click at [728, 306] on span "[PERSON_NAME] thay đổi" at bounding box center [714, 302] width 75 height 10
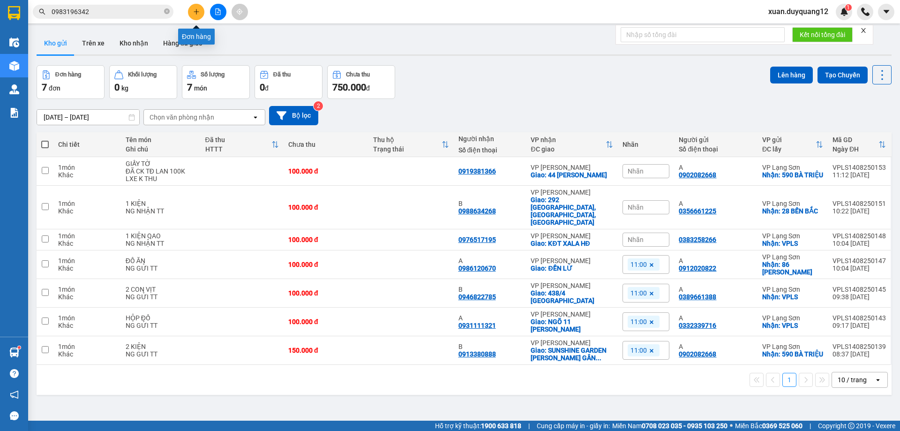
click at [196, 10] on icon "plus" at bounding box center [196, 11] width 7 height 7
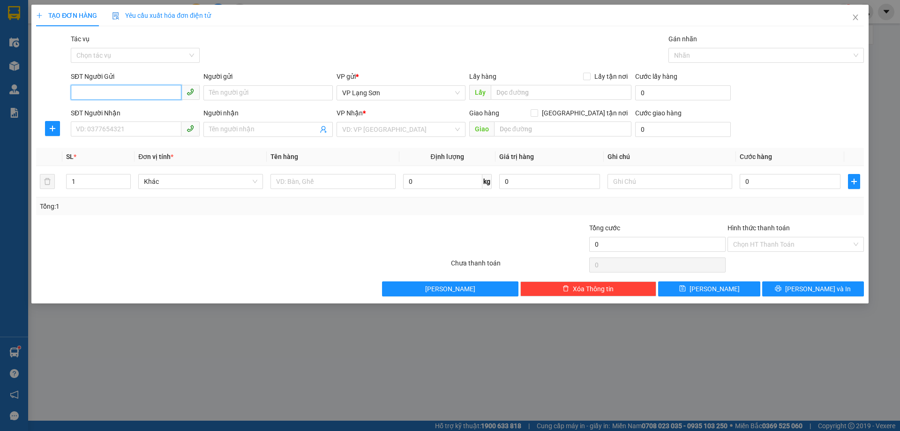
paste input "0567178888"
type input "0567178888"
click at [121, 115] on div "0567178888 - A" at bounding box center [135, 111] width 118 height 10
type input "A"
checkbox input "true"
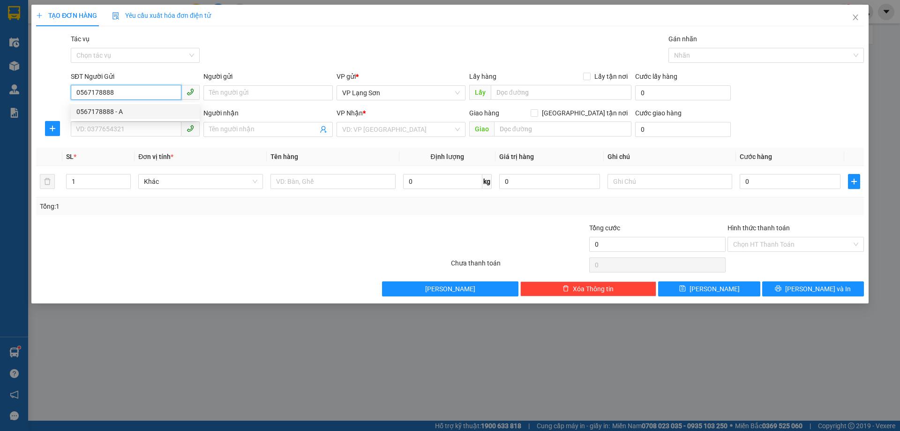
type input "139 LÒ ĐÚC"
click at [418, 91] on span "VP Lạng Sơn" at bounding box center [401, 93] width 118 height 14
type input "0567178888"
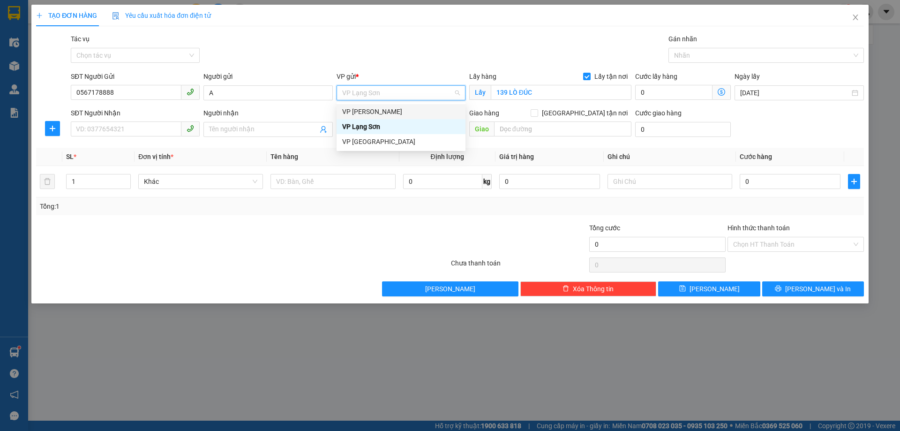
click at [413, 108] on div "VP [PERSON_NAME]" at bounding box center [401, 111] width 118 height 10
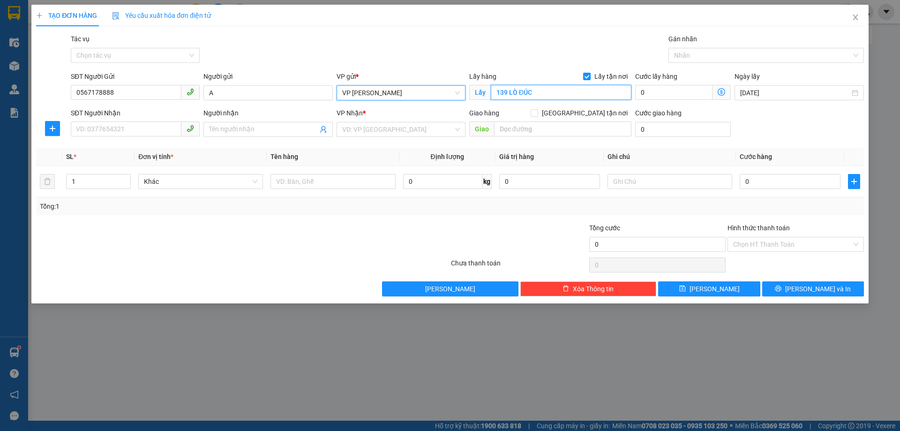
click at [547, 90] on input "139 LÒ ĐÚC" at bounding box center [561, 92] width 141 height 15
type input "25 TRUNG PHỤNG"
click at [439, 135] on input "search" at bounding box center [397, 129] width 111 height 14
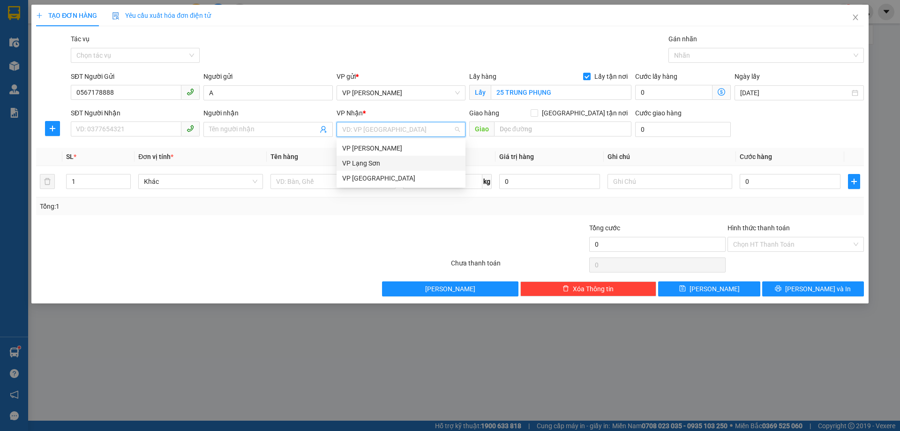
drag, startPoint x: 410, startPoint y: 164, endPoint x: 407, endPoint y: 168, distance: 5.0
click at [410, 165] on div "VP Lạng Sơn" at bounding box center [401, 163] width 118 height 10
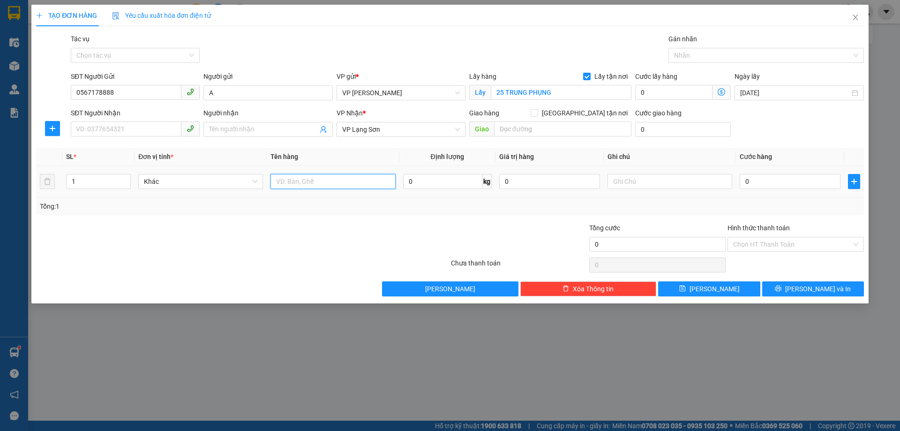
click at [329, 181] on input "text" at bounding box center [332, 181] width 125 height 15
type input "GẬY BIA"
click at [791, 179] on input "0" at bounding box center [789, 181] width 101 height 15
type input "1"
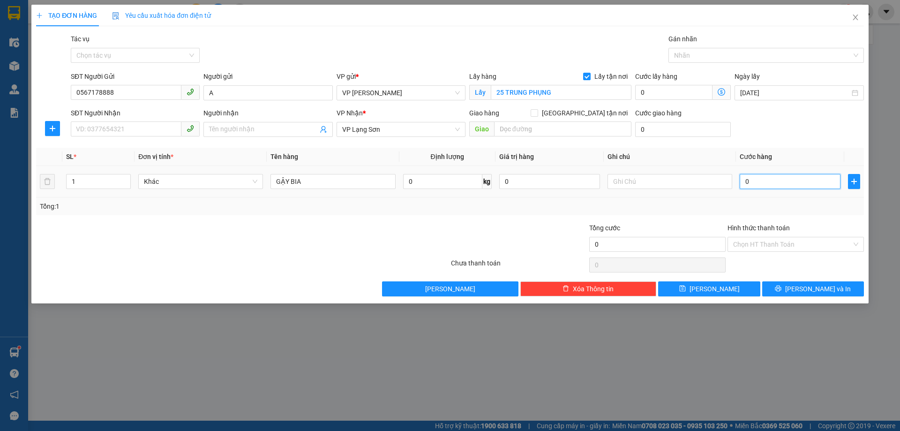
type input "1"
type input "10"
type input "100"
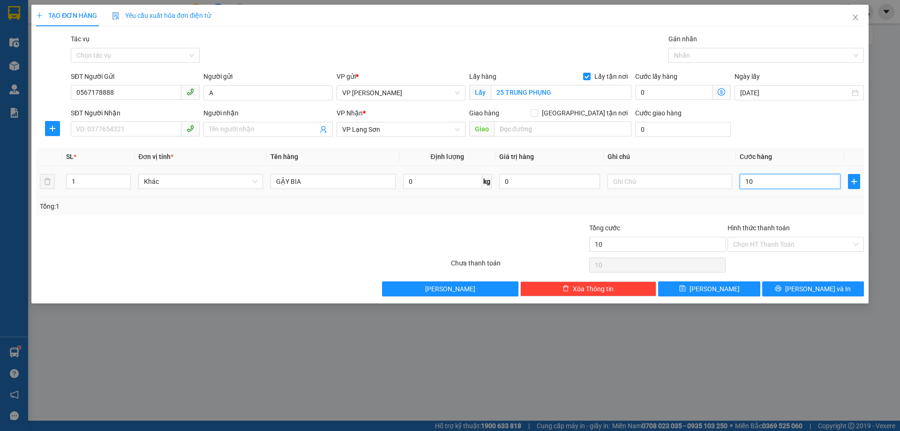
type input "100"
type input "100.000"
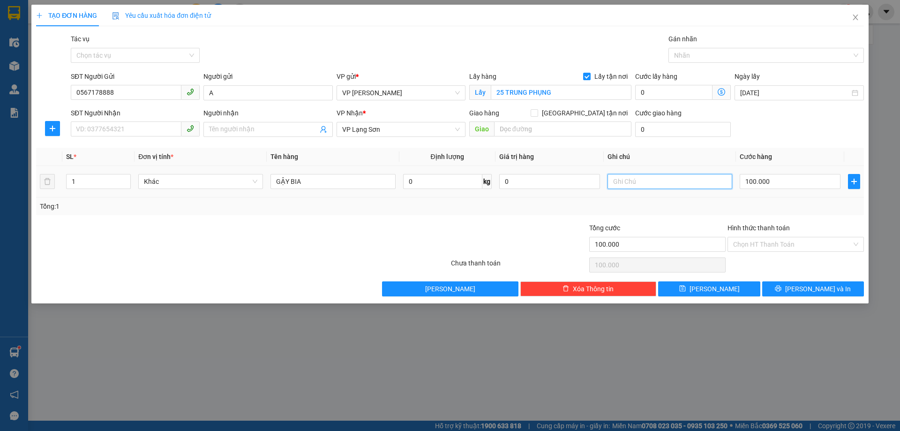
click at [703, 179] on input "text" at bounding box center [669, 181] width 125 height 15
type input "NG NHẬN TT"
click at [595, 112] on span "[GEOGRAPHIC_DATA] tận nơi" at bounding box center [584, 113] width 93 height 10
click at [537, 112] on input "[GEOGRAPHIC_DATA] tận nơi" at bounding box center [533, 112] width 7 height 7
checkbox input "true"
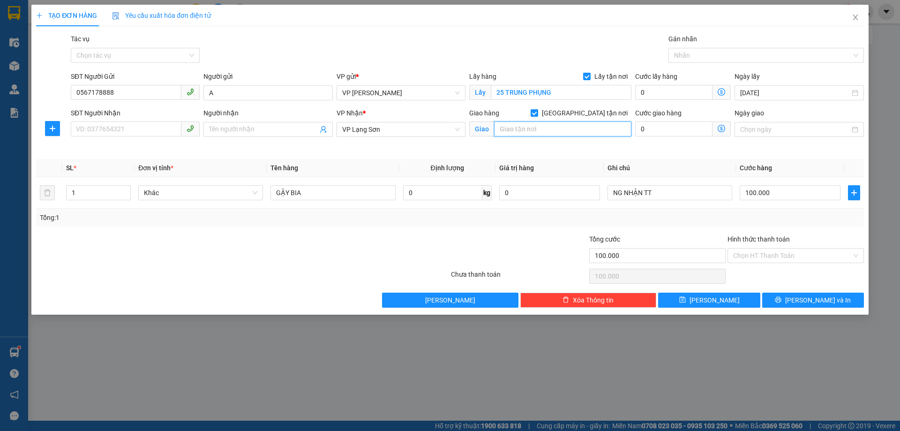
click at [532, 128] on input "text" at bounding box center [562, 128] width 137 height 15
type input "B"
drag, startPoint x: 518, startPoint y: 125, endPoint x: 502, endPoint y: 134, distance: 18.5
click at [502, 134] on input "BASOI SAU" at bounding box center [562, 128] width 137 height 15
type input "BÁO SAU"
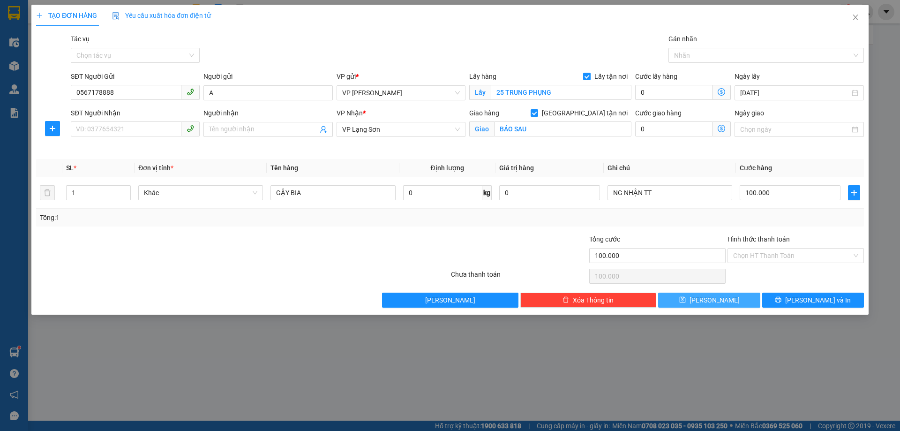
click at [721, 303] on button "[PERSON_NAME]" at bounding box center [709, 299] width 102 height 15
checkbox input "false"
type input "0"
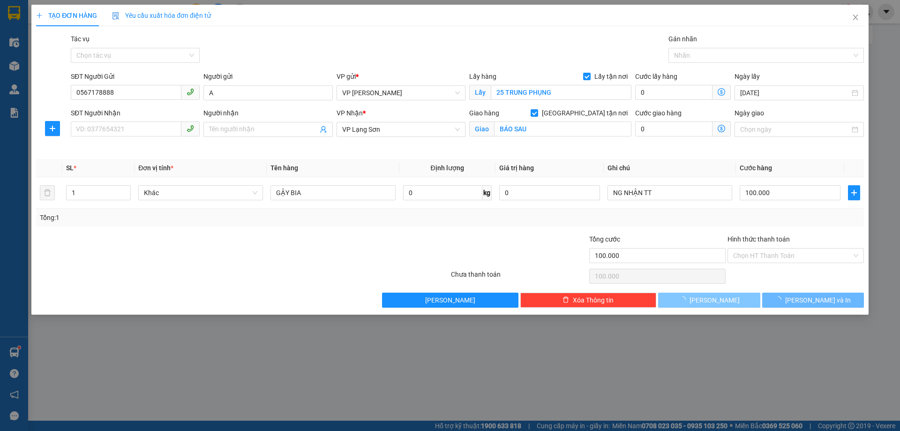
type input "0"
